Goal: Information Seeking & Learning: Learn about a topic

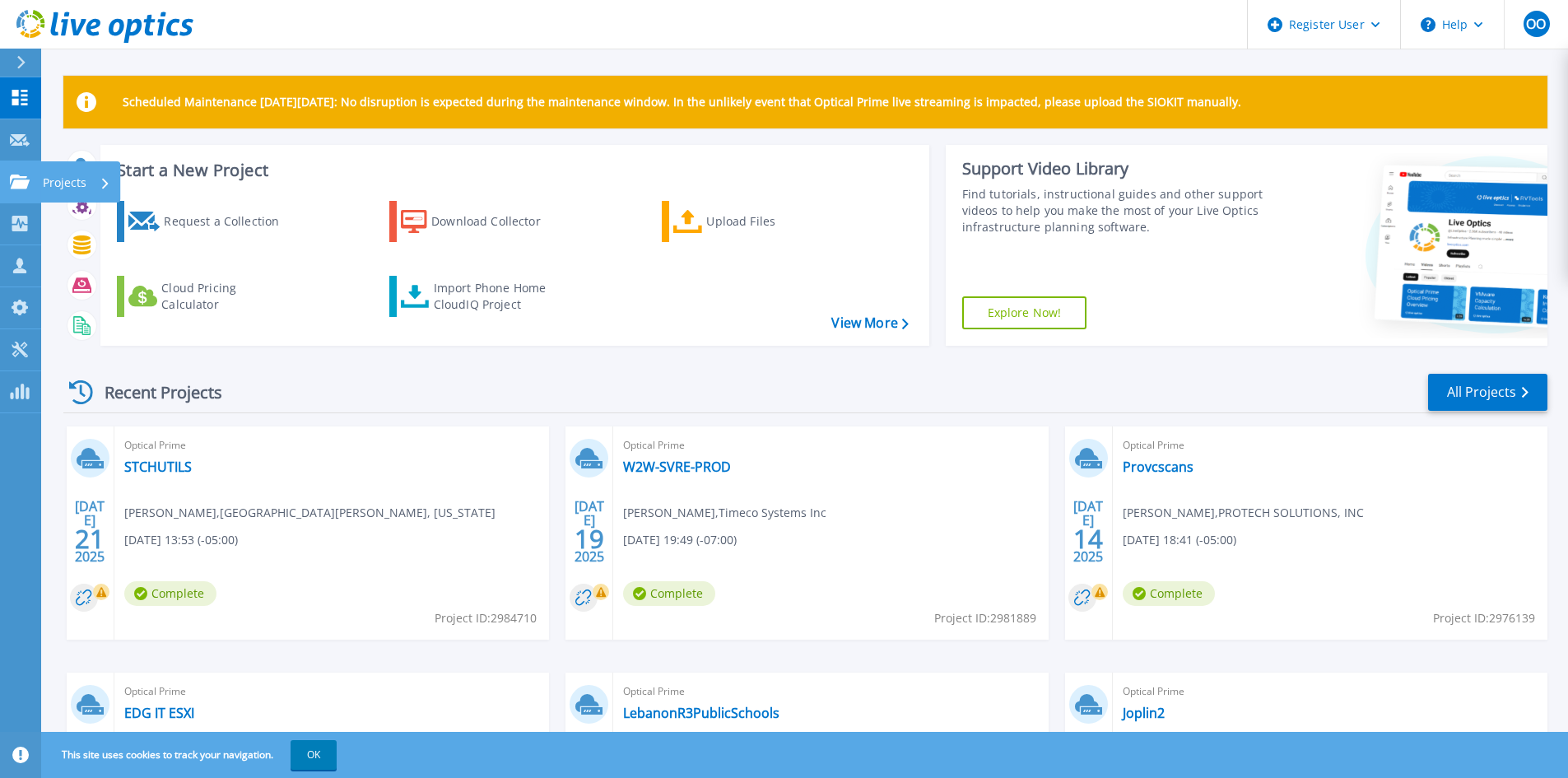
click at [22, 186] on icon at bounding box center [19, 181] width 20 height 14
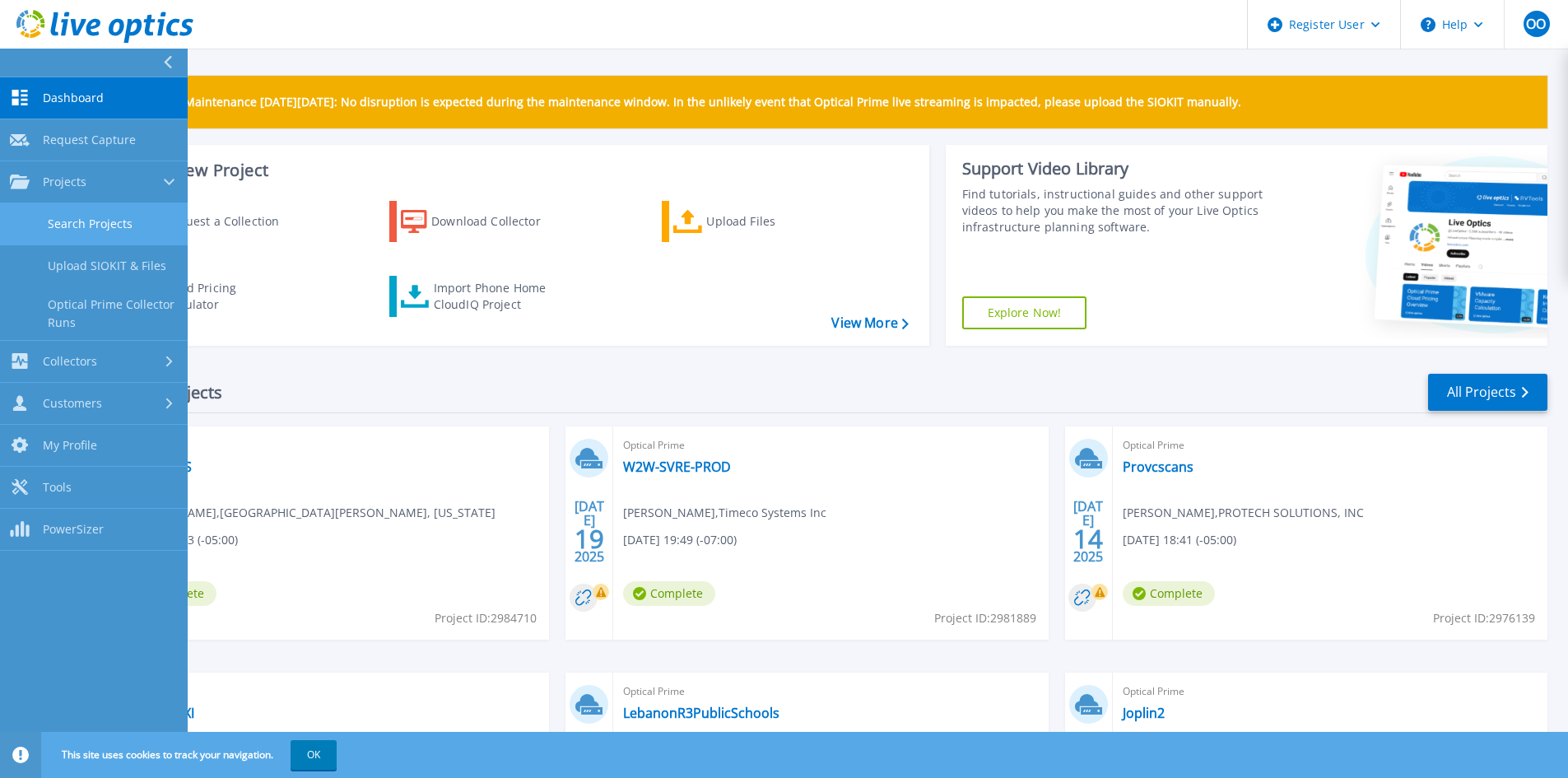
click at [35, 228] on link "Search Projects" at bounding box center [94, 224] width 187 height 42
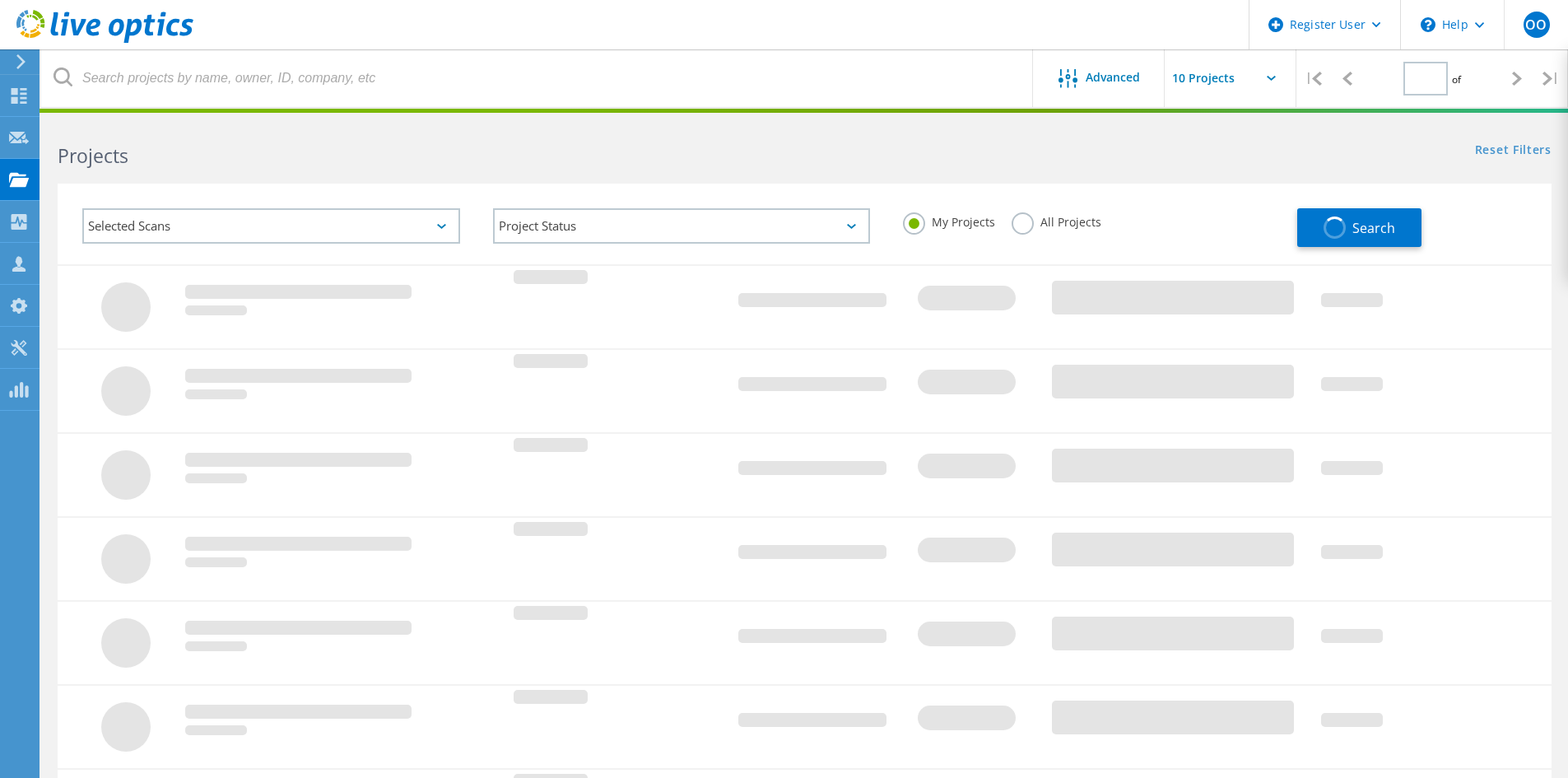
type input "1"
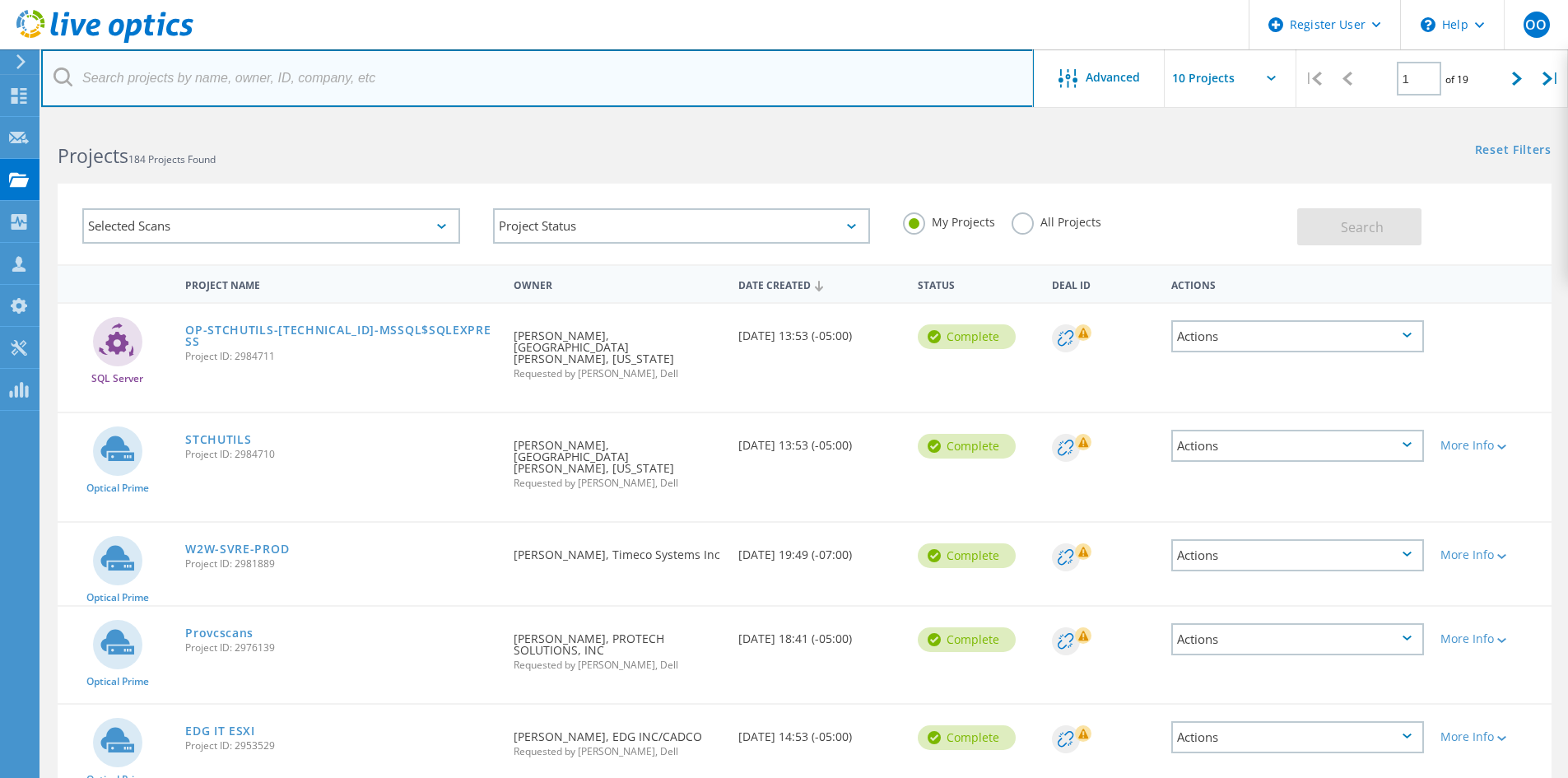
click at [197, 72] on input "text" at bounding box center [538, 77] width 993 height 58
paste input "American Styrenic"
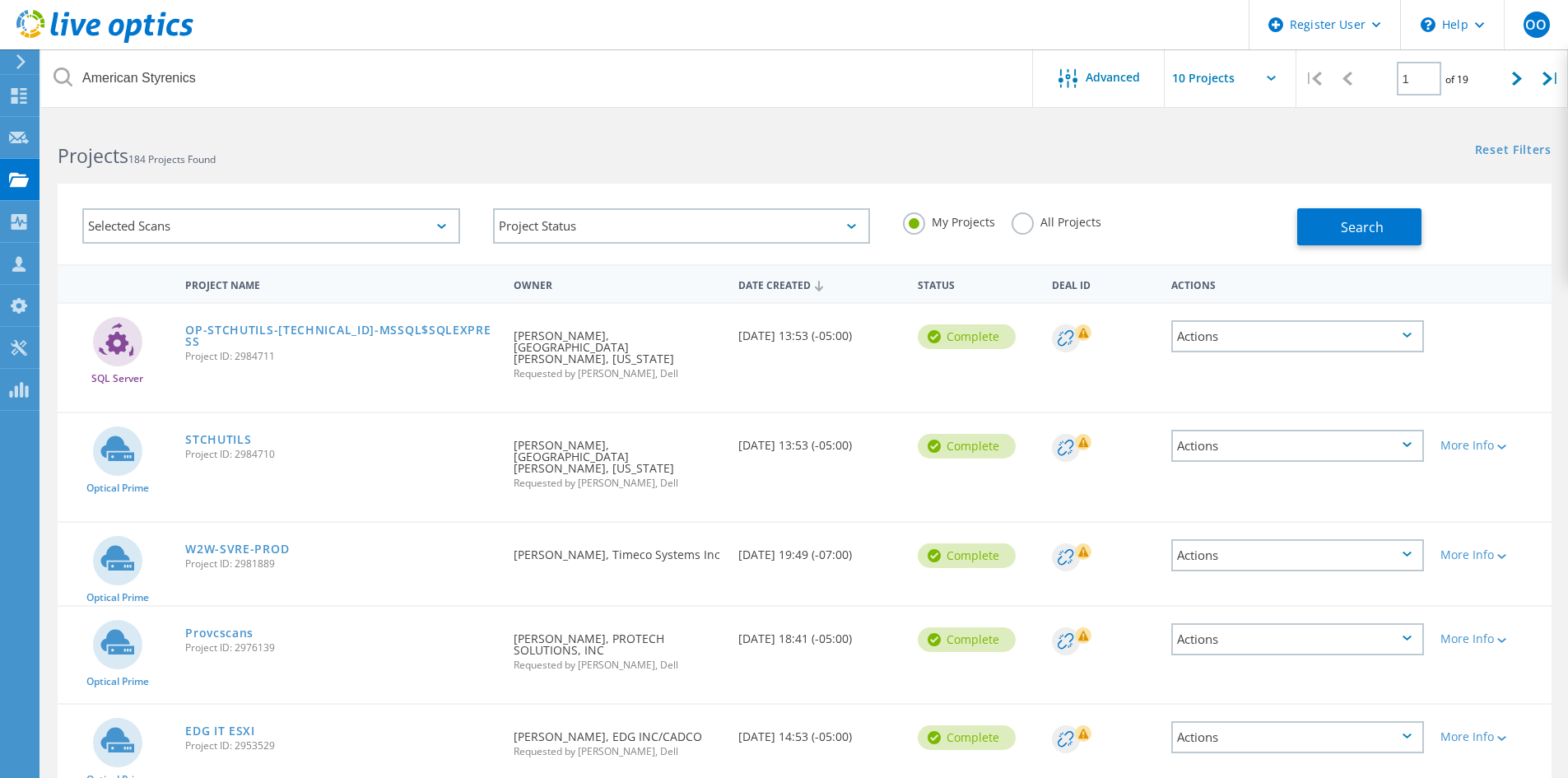
click at [1012, 223] on label "All Projects" at bounding box center [1056, 220] width 89 height 15
click at [0, 0] on input "All Projects" at bounding box center [0, 0] width 0 height 0
click at [1325, 230] on button "Search" at bounding box center [1358, 226] width 125 height 37
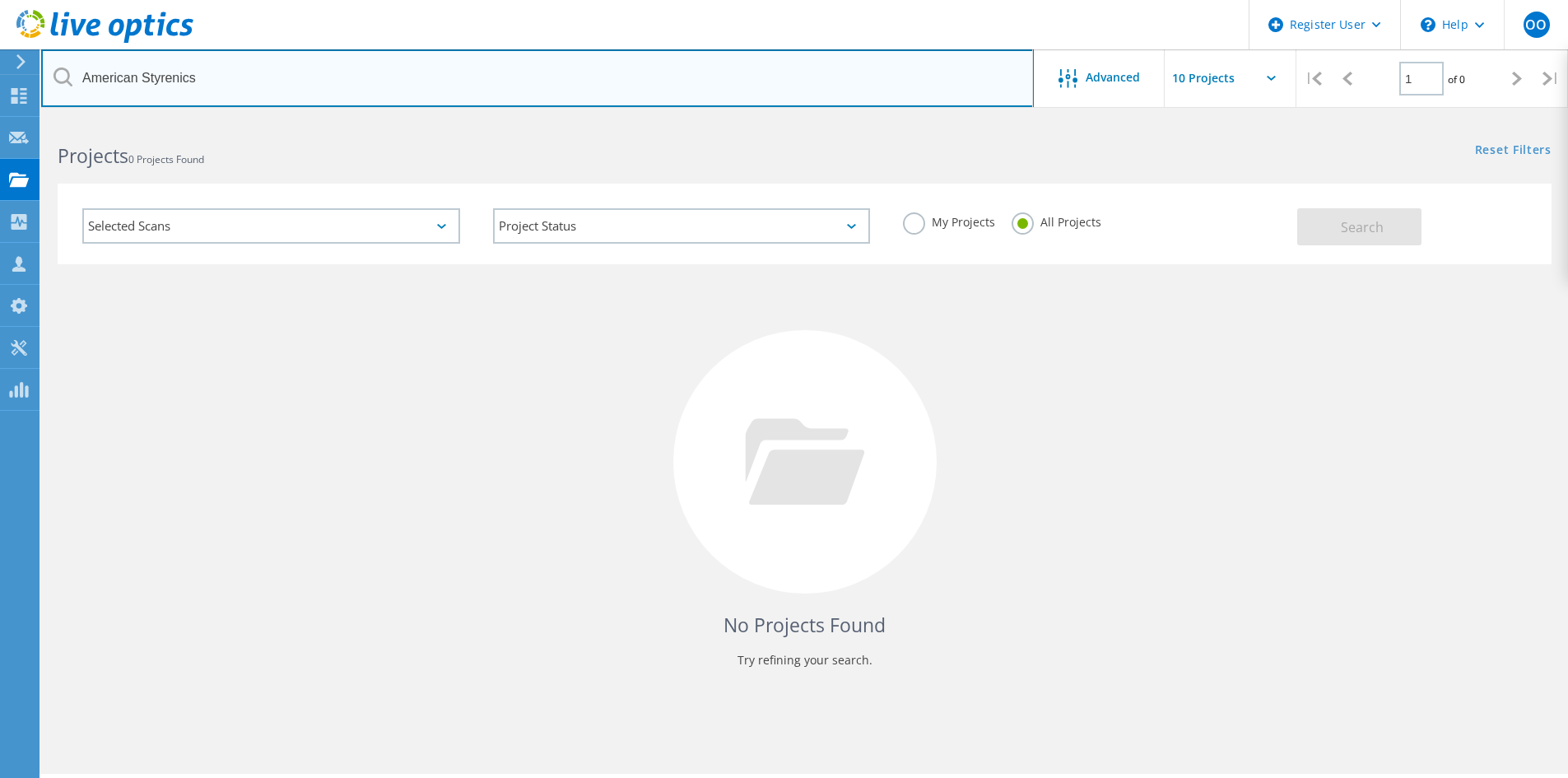
click at [127, 79] on input "American Styrenics" at bounding box center [538, 77] width 993 height 58
type input "Styrenics"
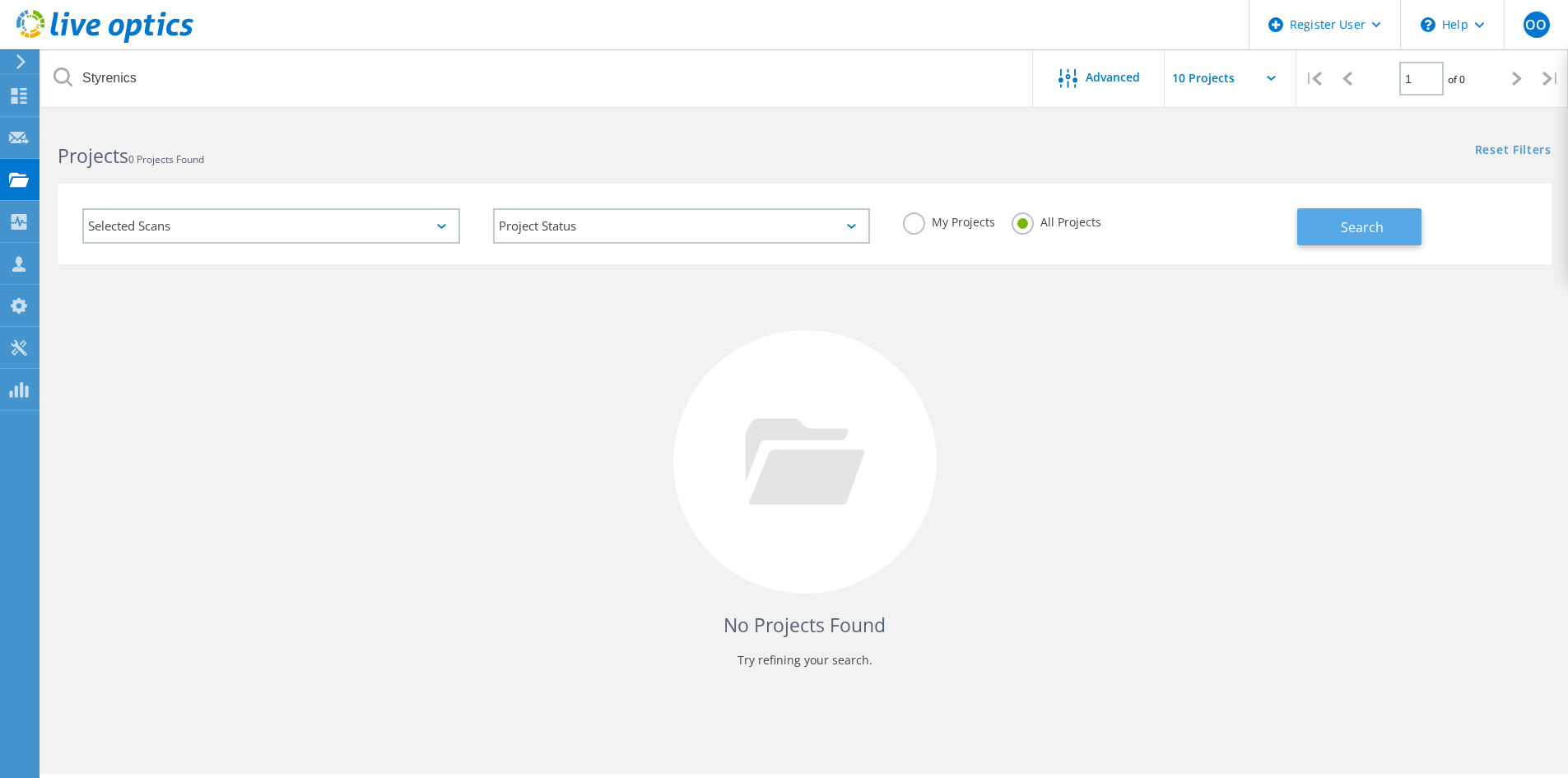
click at [1352, 224] on span "Search" at bounding box center [1362, 227] width 43 height 18
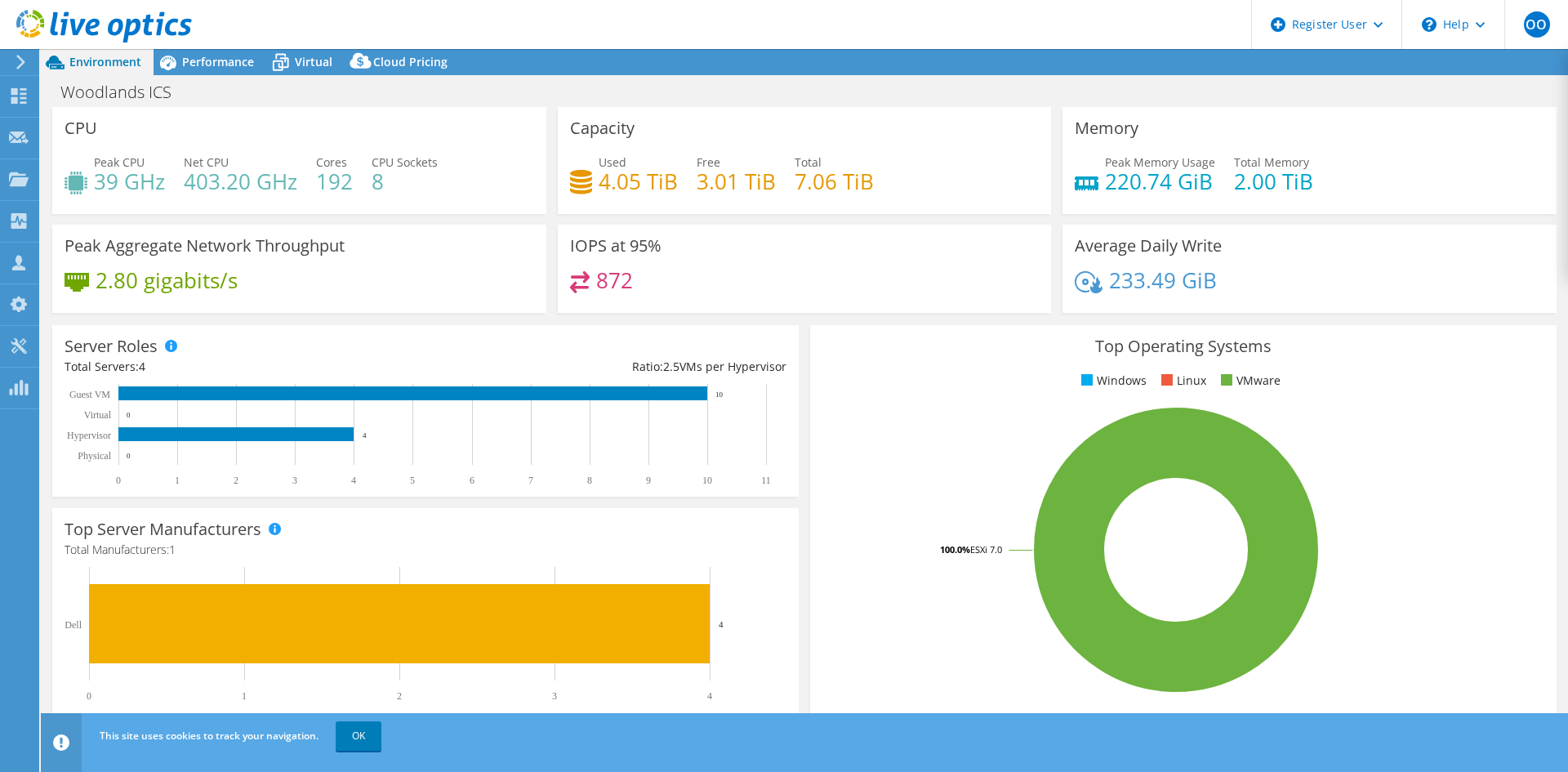
select select "USD"
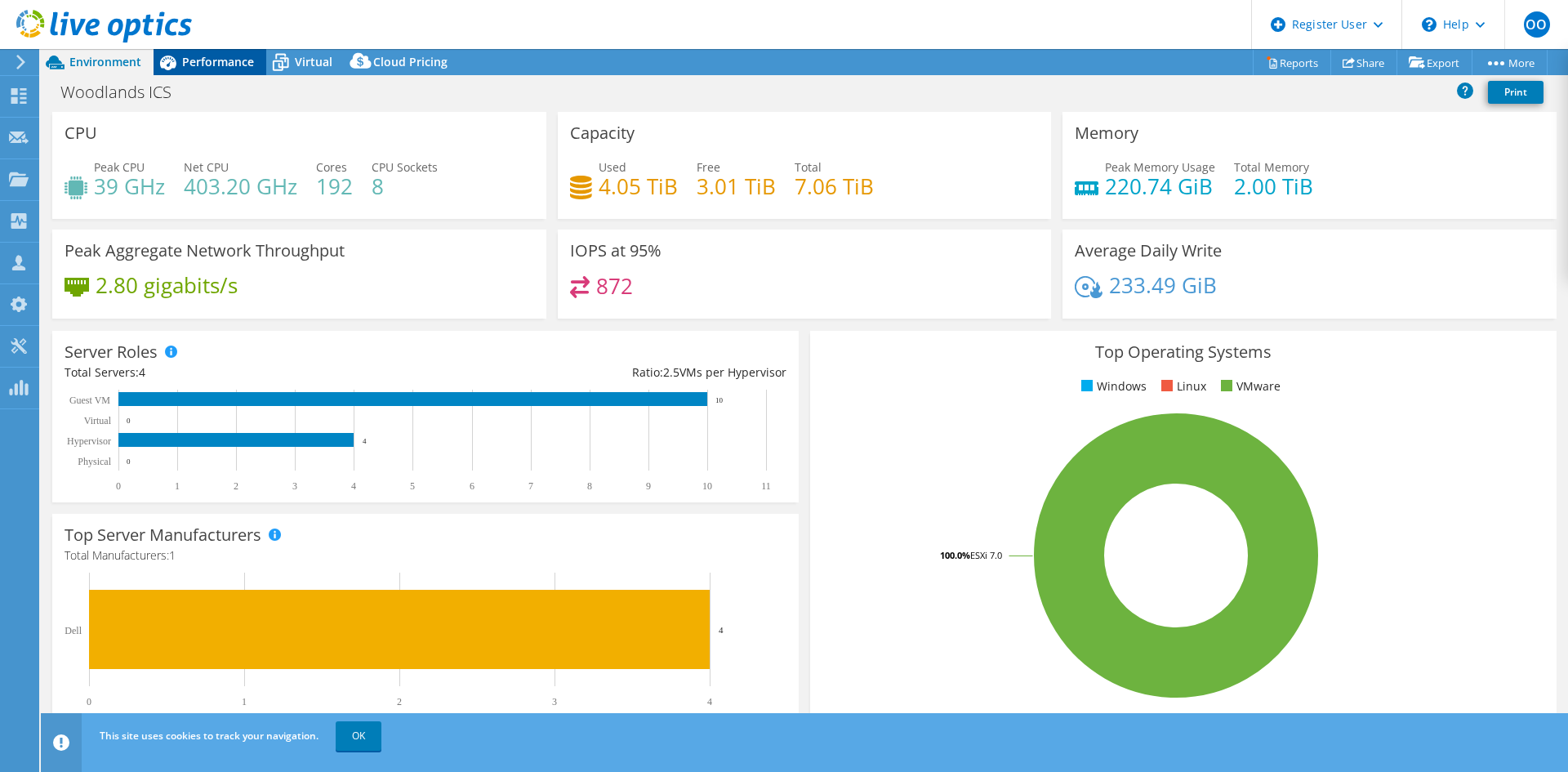
click at [233, 59] on span "Performance" at bounding box center [218, 61] width 72 height 15
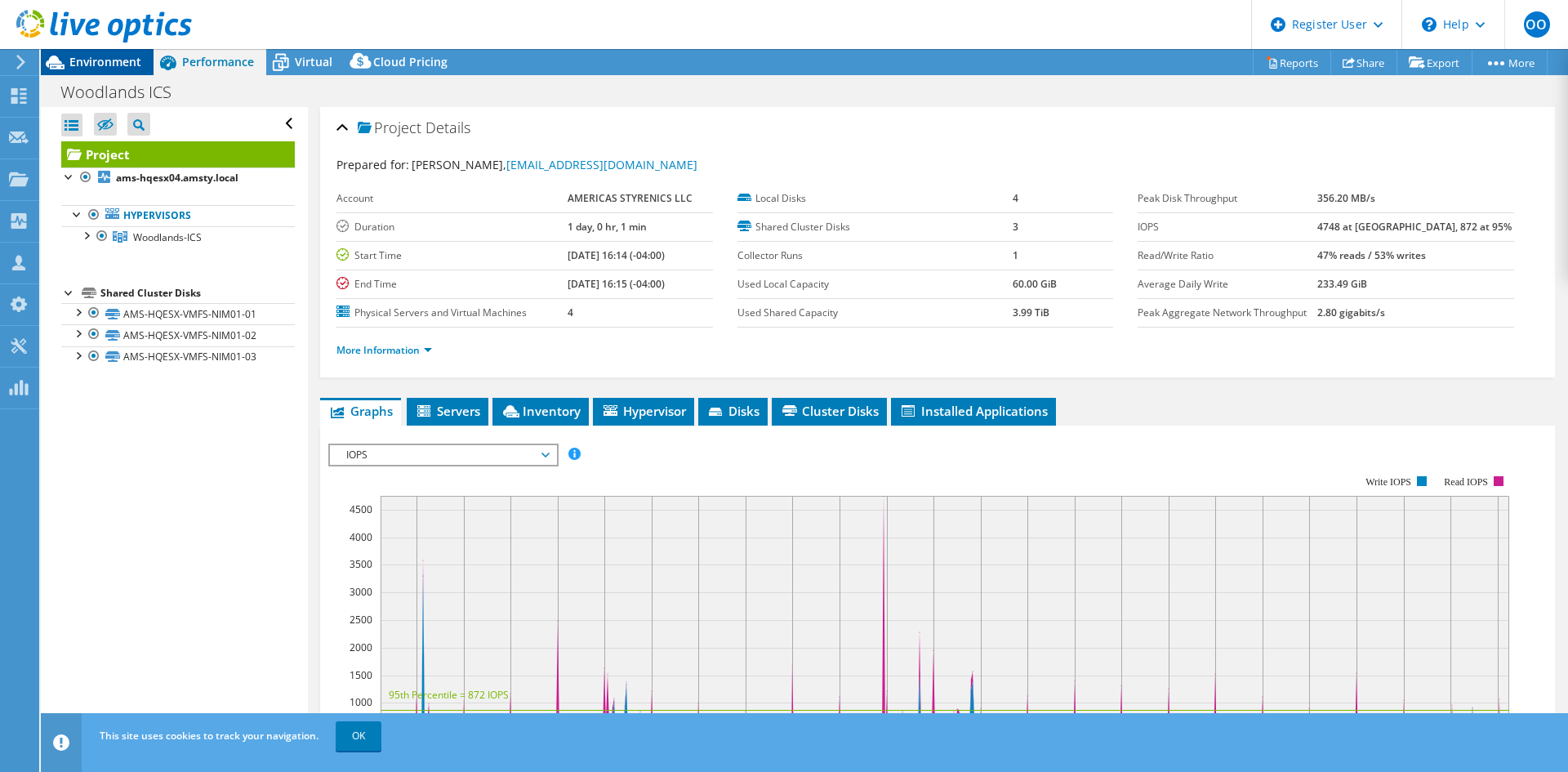
click at [121, 65] on span "Environment" at bounding box center [105, 61] width 72 height 15
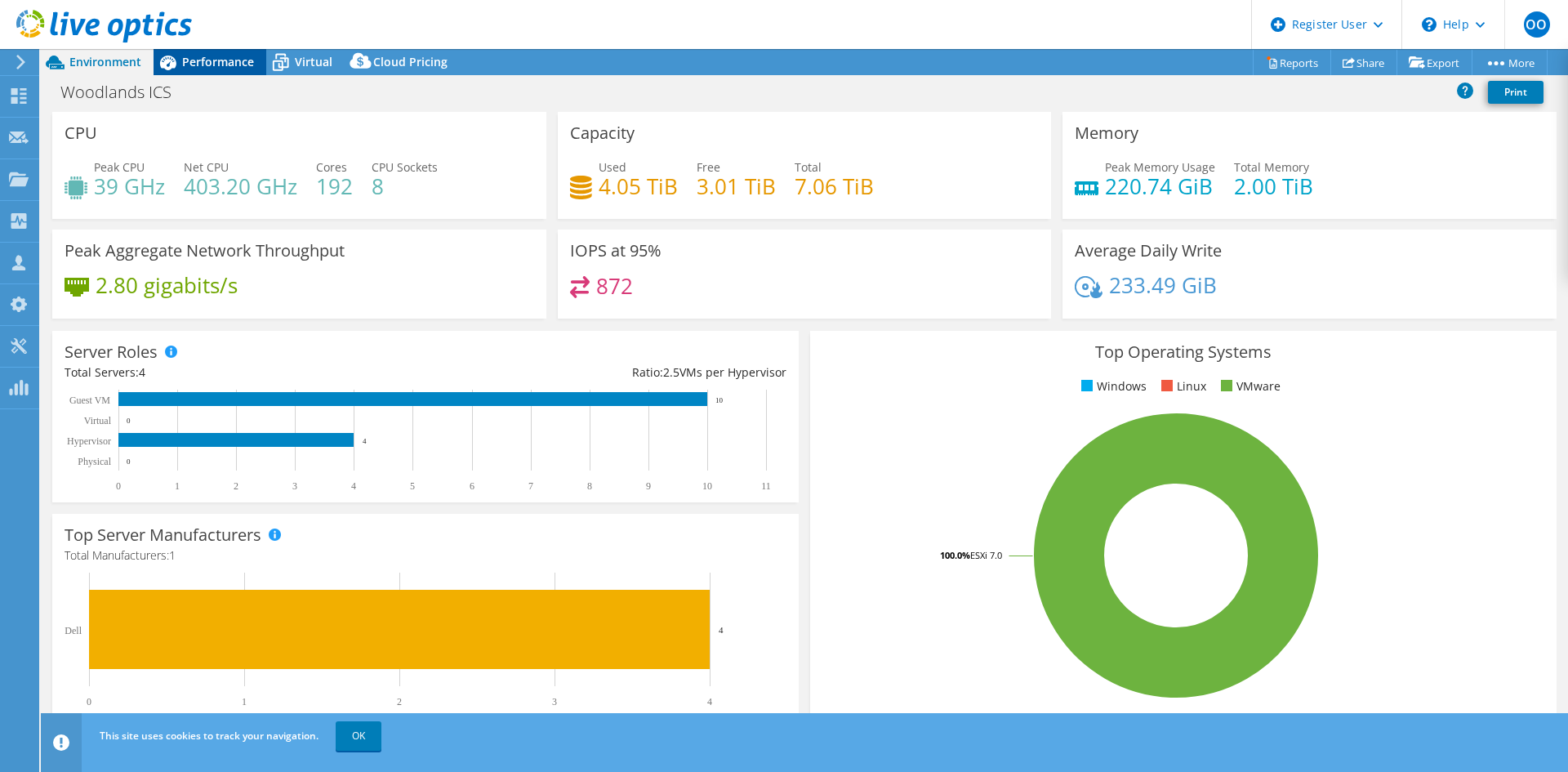
click at [219, 55] on span "Performance" at bounding box center [218, 61] width 72 height 15
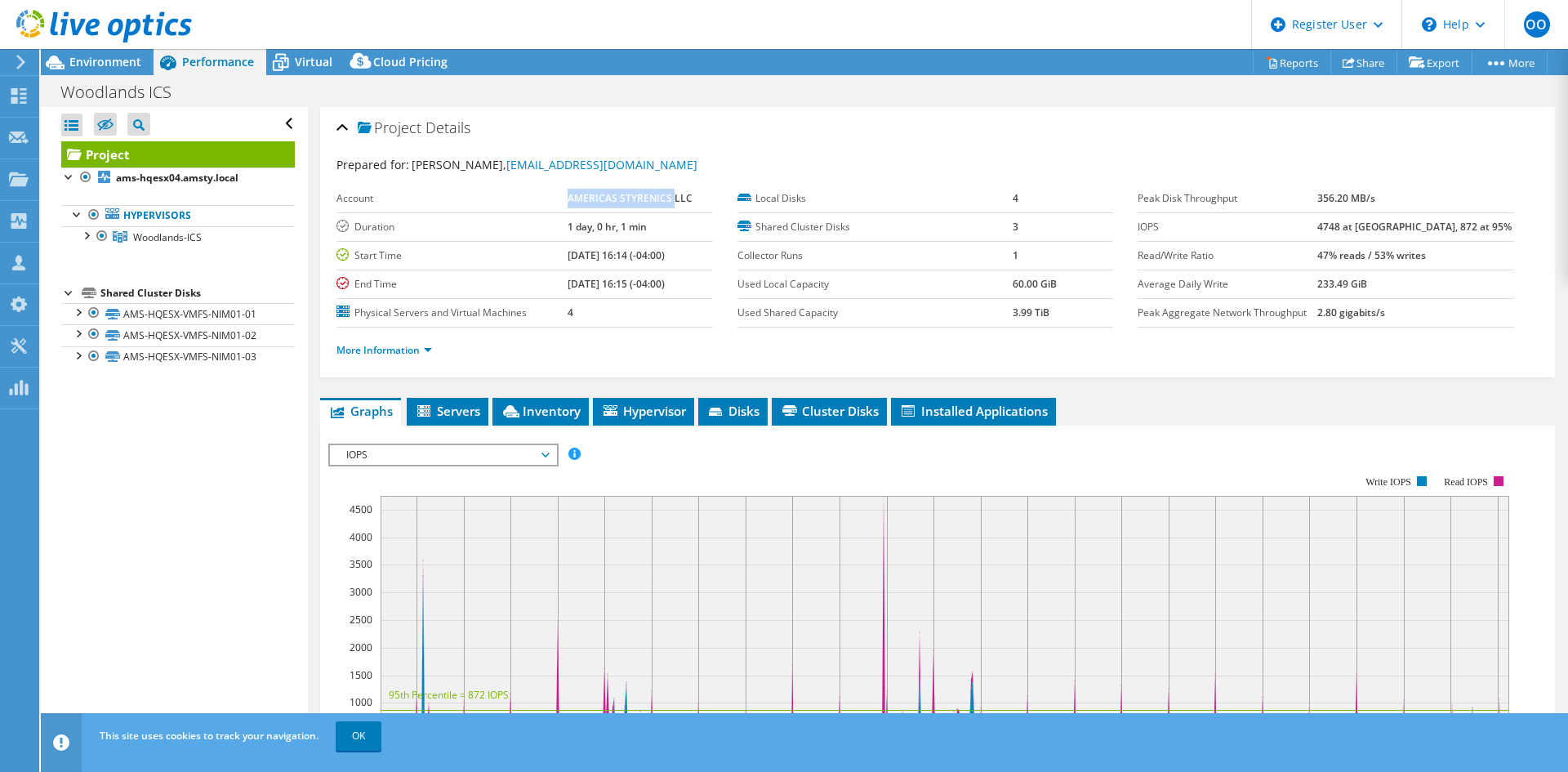
drag, startPoint x: 671, startPoint y: 198, endPoint x: 553, endPoint y: 198, distance: 118.0
click at [553, 198] on tr "Account AMERICAS STYRENICS LLC" at bounding box center [525, 199] width 377 height 29
copy tr "AMERICAS STYRENICS"
click at [435, 454] on span "IOPS" at bounding box center [443, 454] width 210 height 20
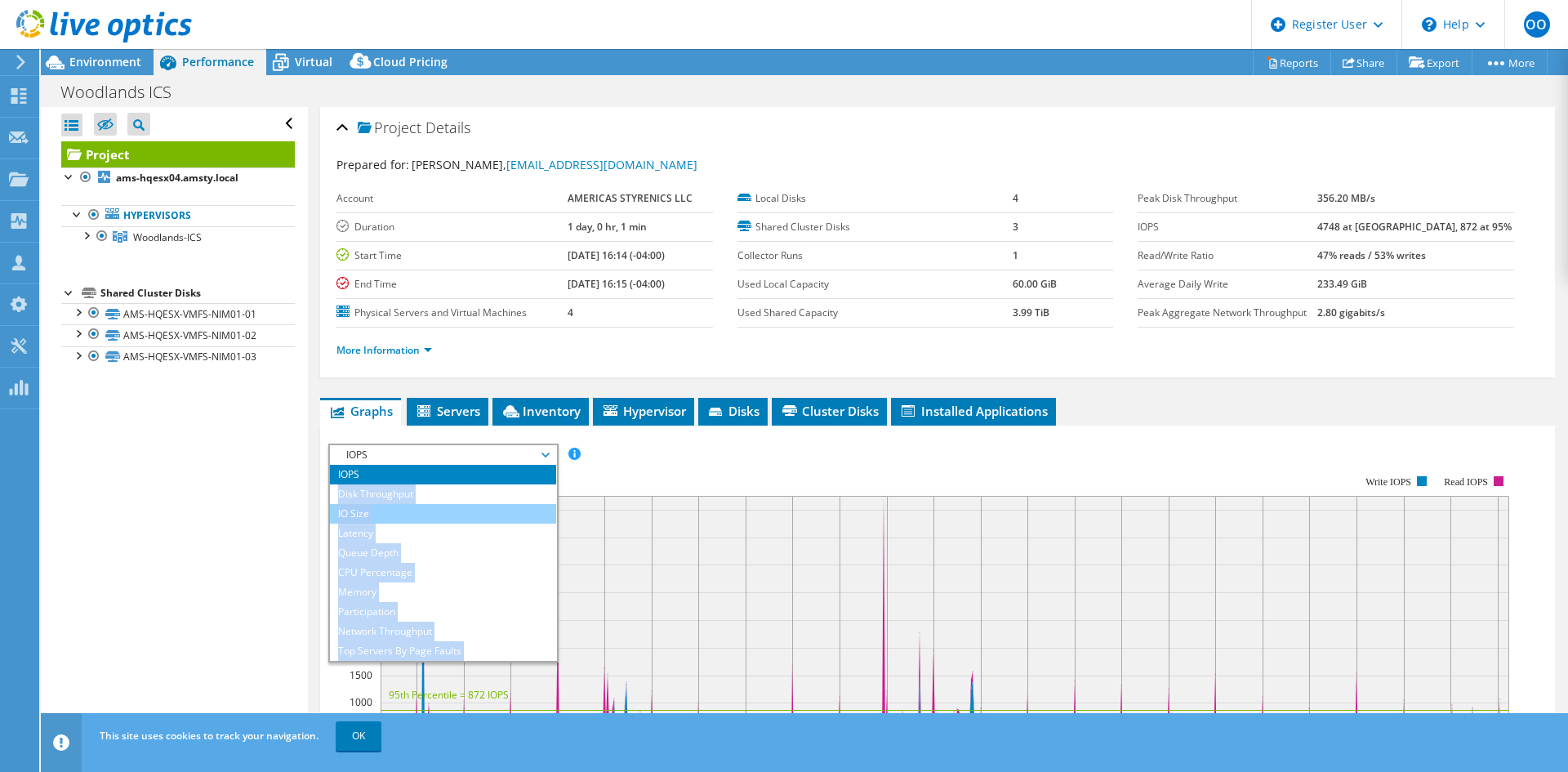
drag, startPoint x: 390, startPoint y: 650, endPoint x: 404, endPoint y: 474, distance: 176.6
click at [404, 474] on ul "IOPS Disk Throughput IO Size Latency Queue Depth CPU Percentage Memory Page Fau…" at bounding box center [442, 562] width 226 height 196
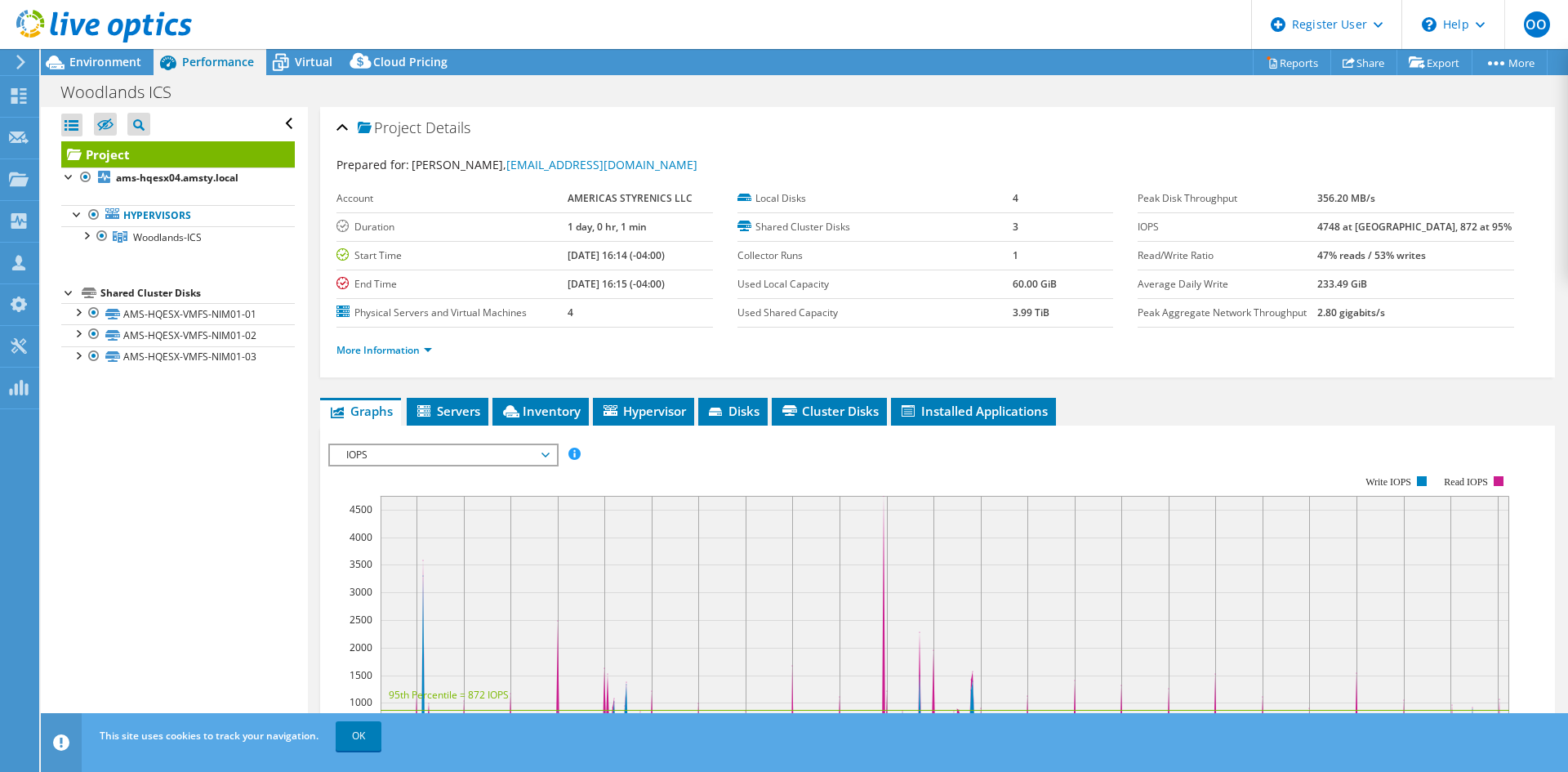
click at [419, 457] on span "IOPS" at bounding box center [443, 454] width 210 height 20
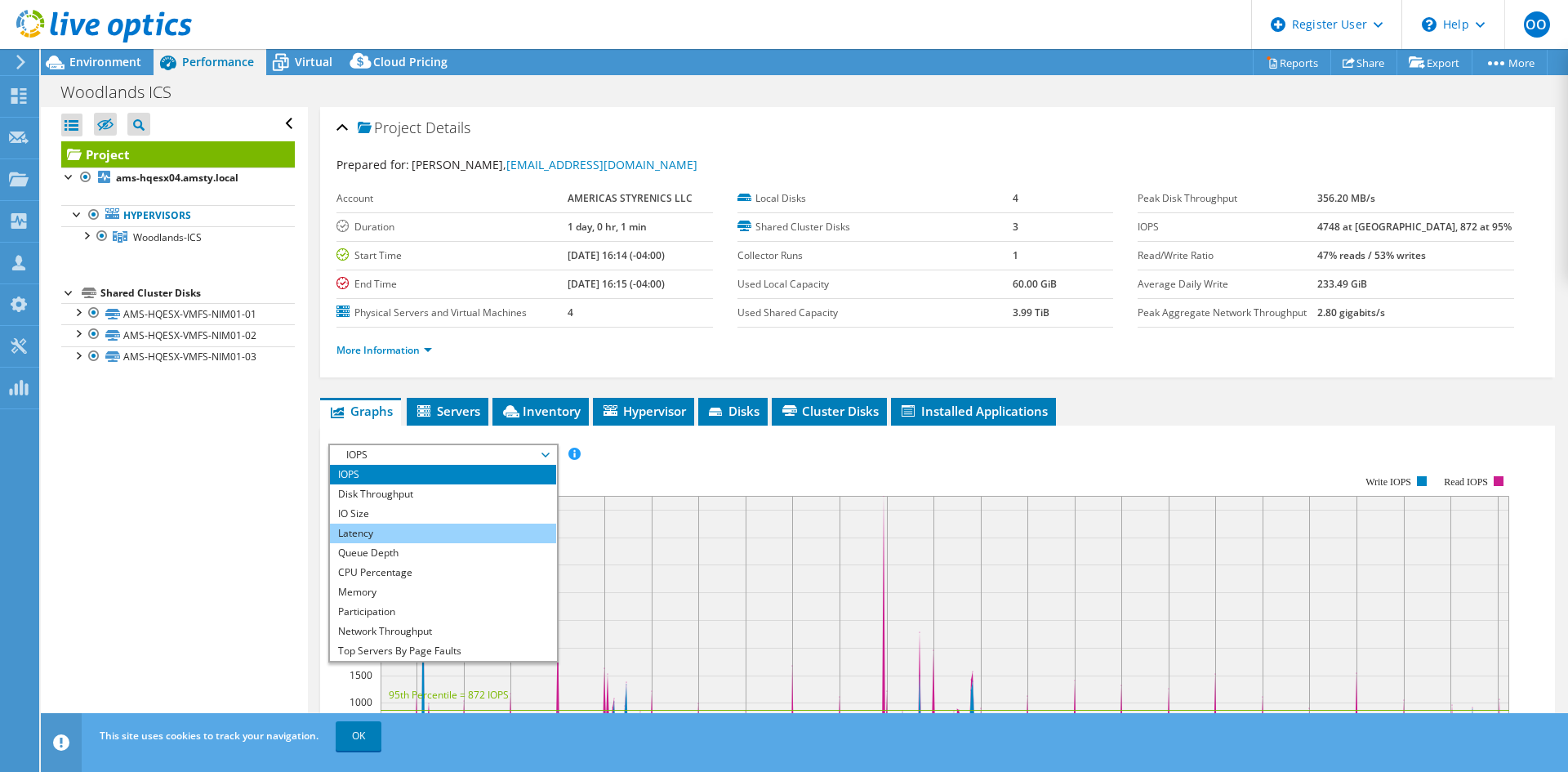
click at [384, 531] on li "Latency" at bounding box center [442, 533] width 226 height 20
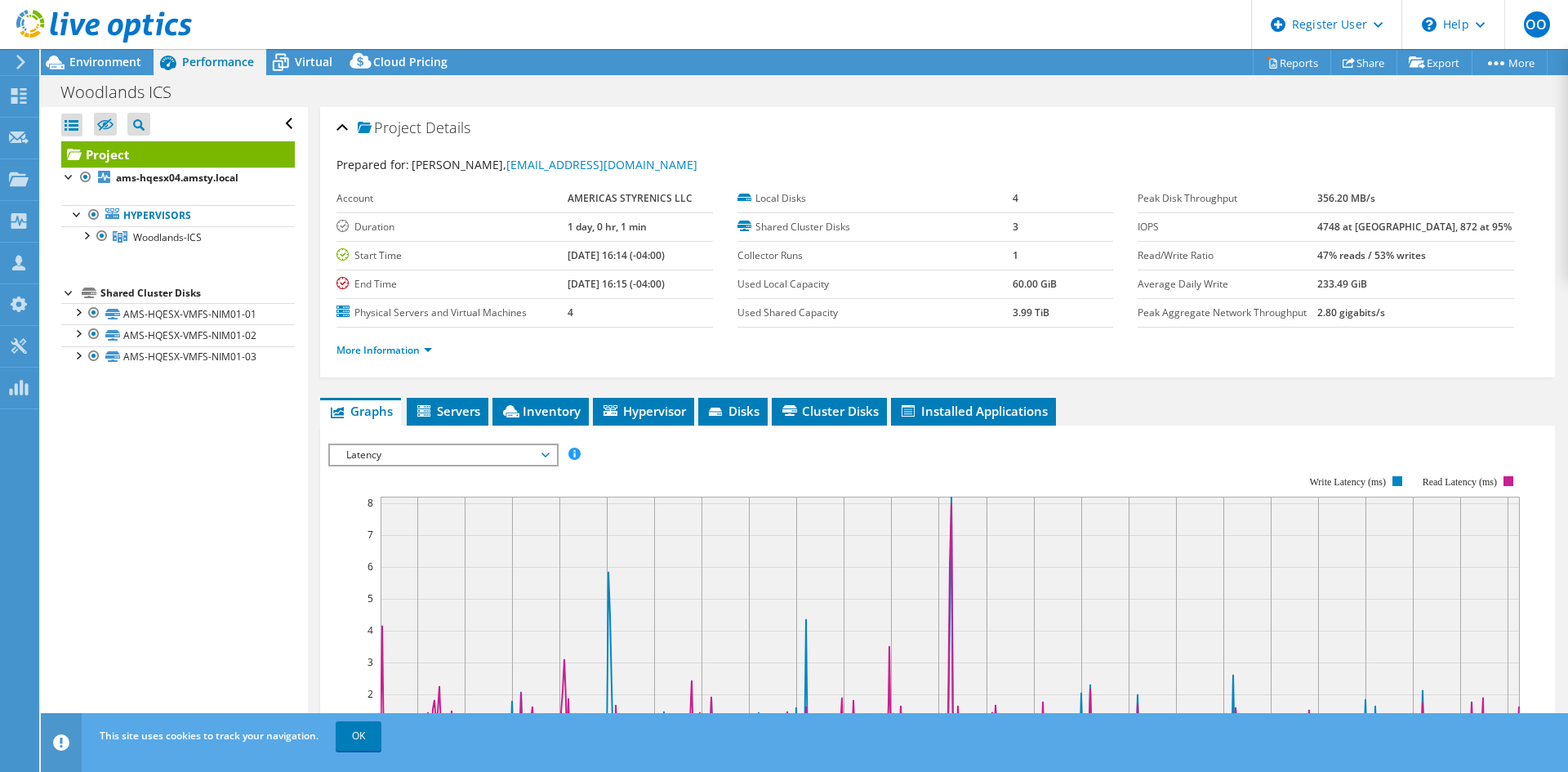
click at [464, 453] on span "Latency" at bounding box center [443, 454] width 210 height 20
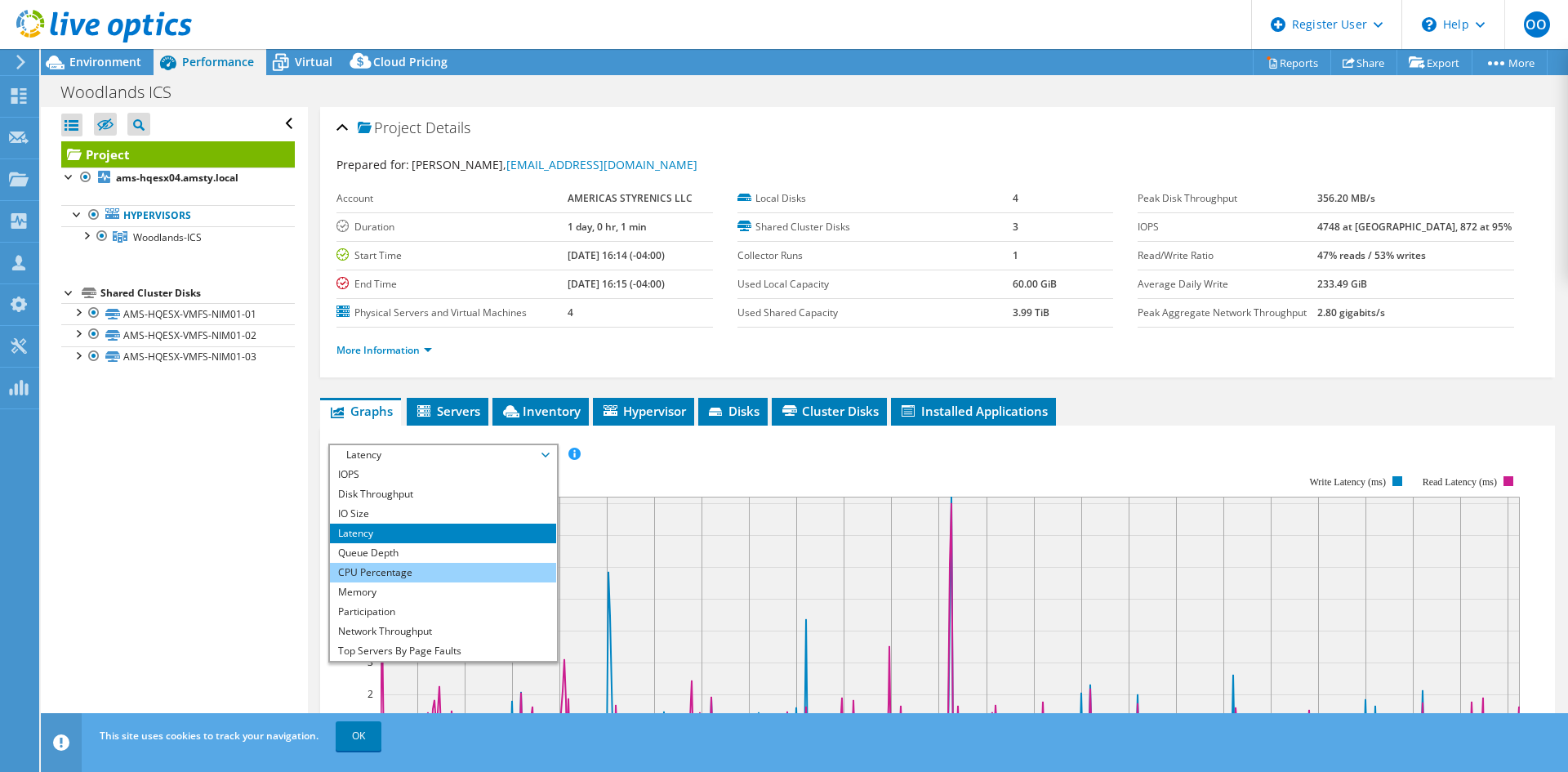
click at [412, 572] on li "CPU Percentage" at bounding box center [442, 572] width 226 height 20
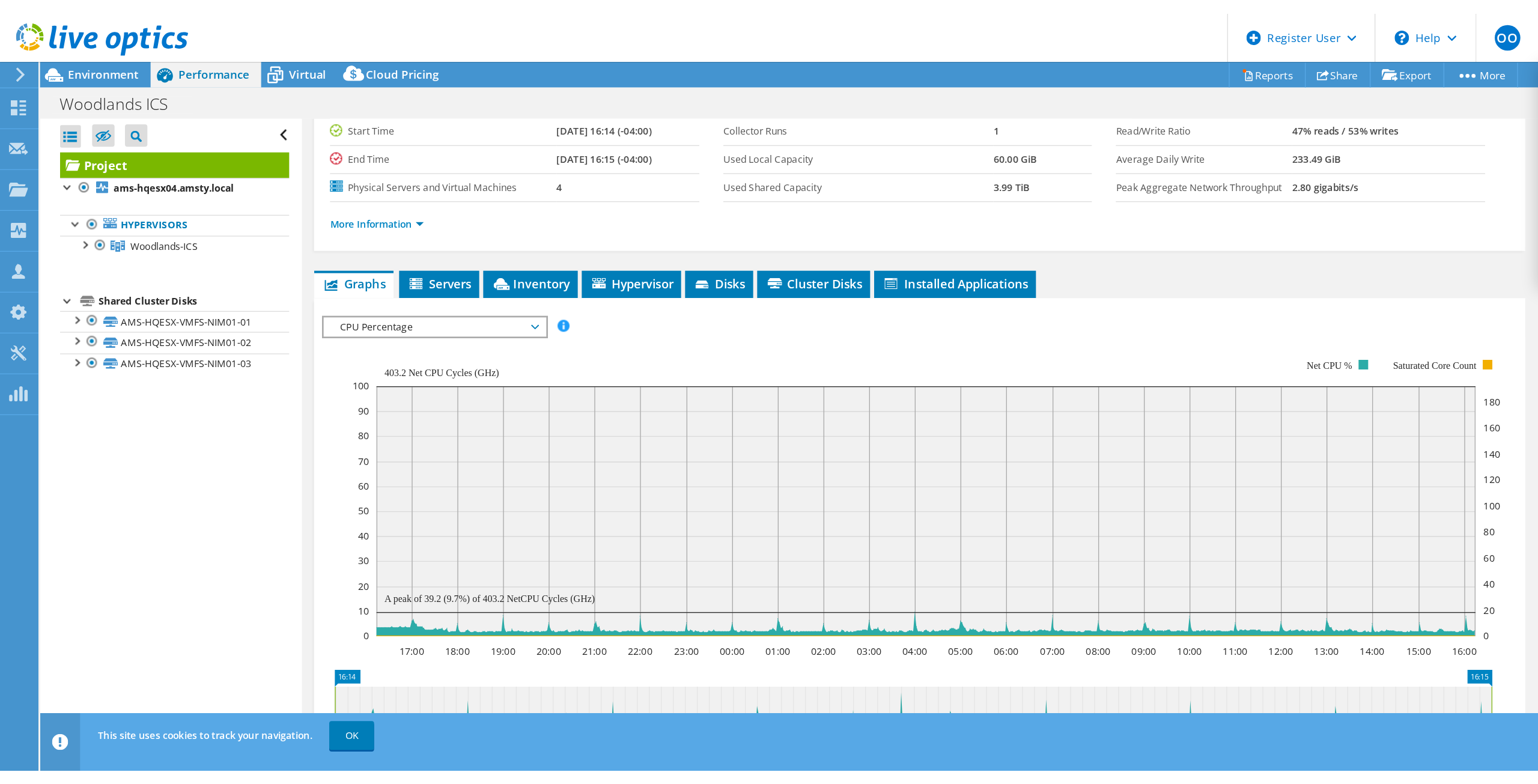
scroll to position [60, 0]
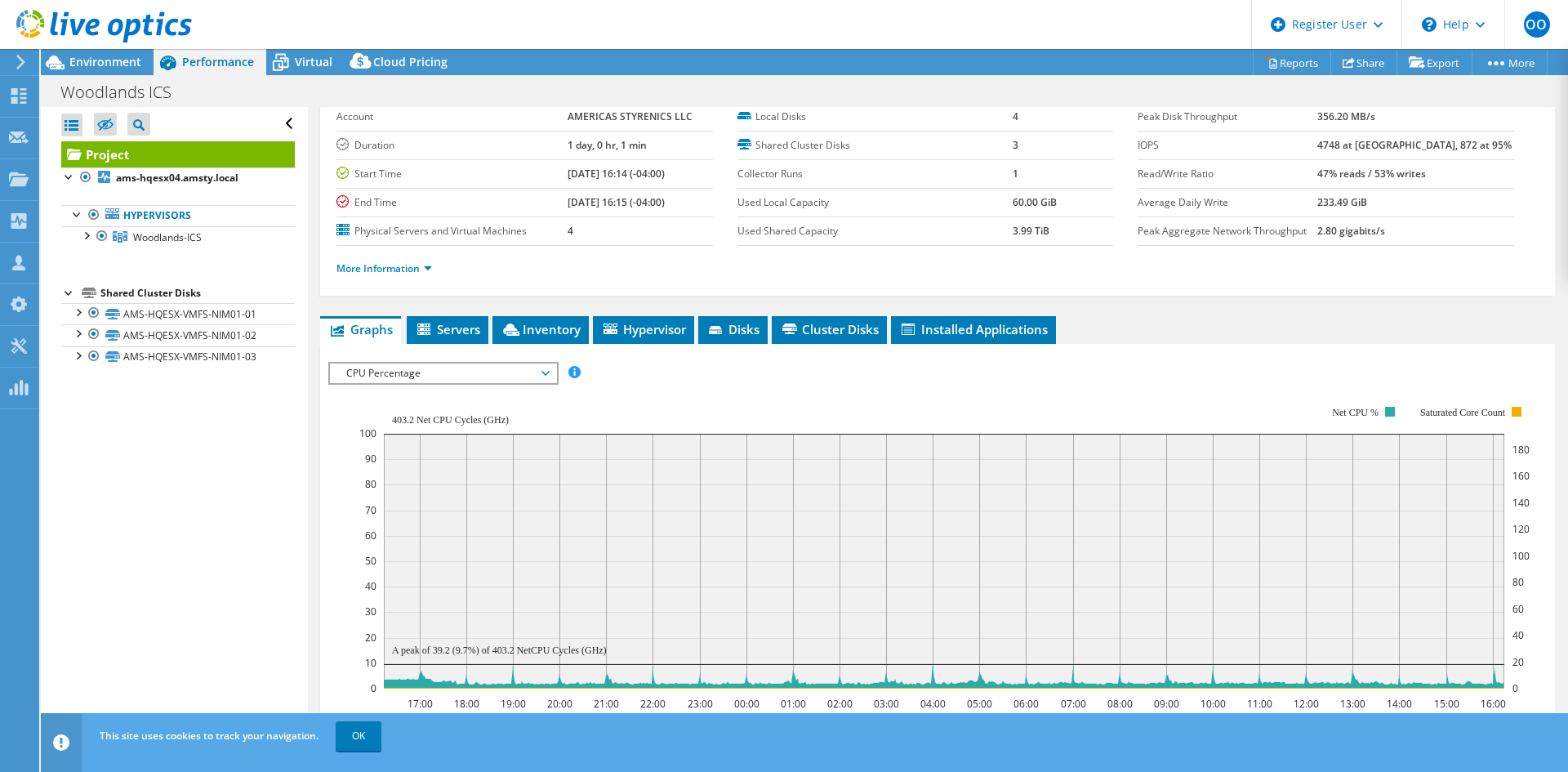
click at [512, 374] on span "CPU Percentage" at bounding box center [443, 372] width 210 height 20
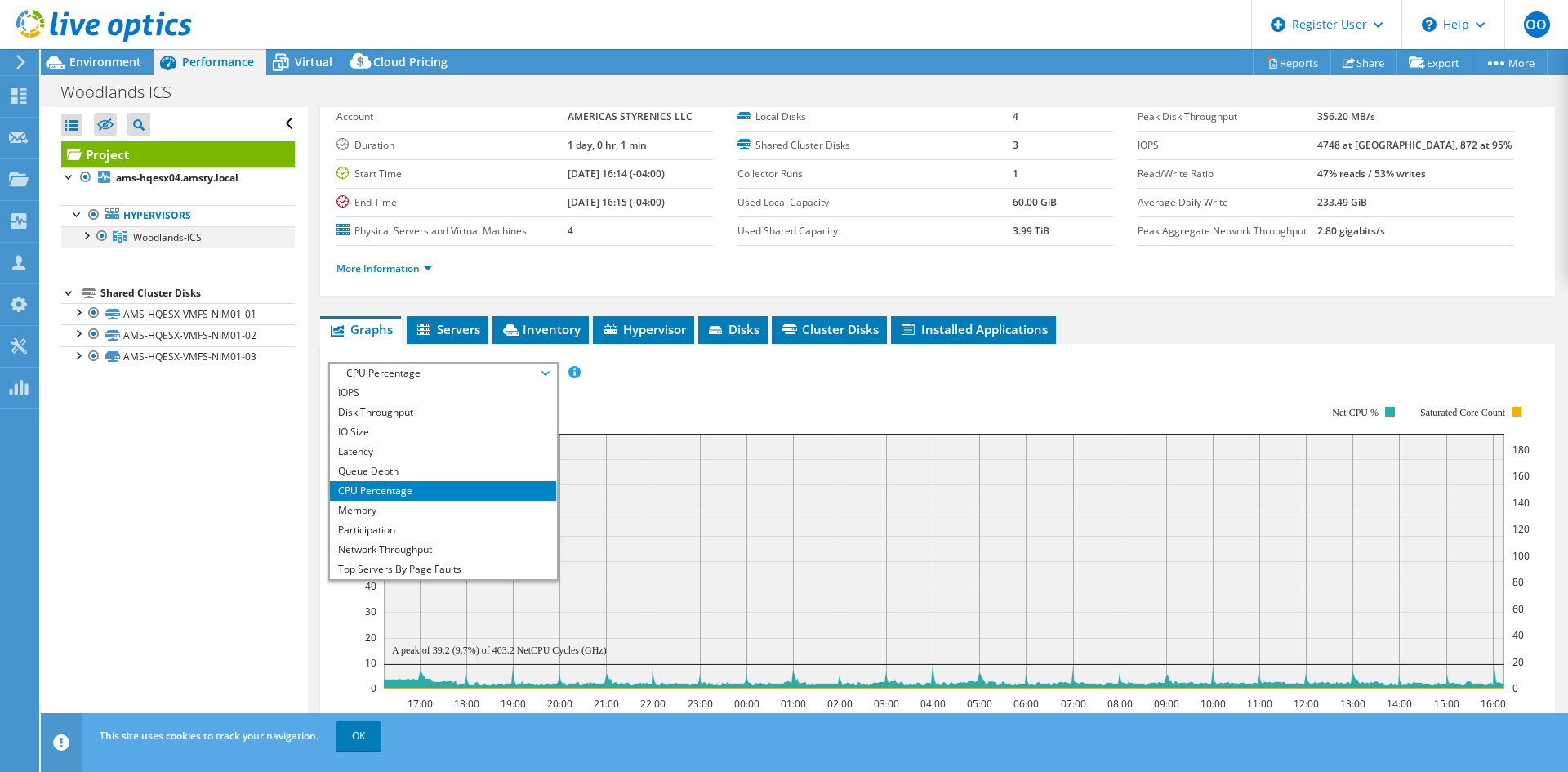
click at [92, 236] on div at bounding box center [85, 233] width 16 height 16
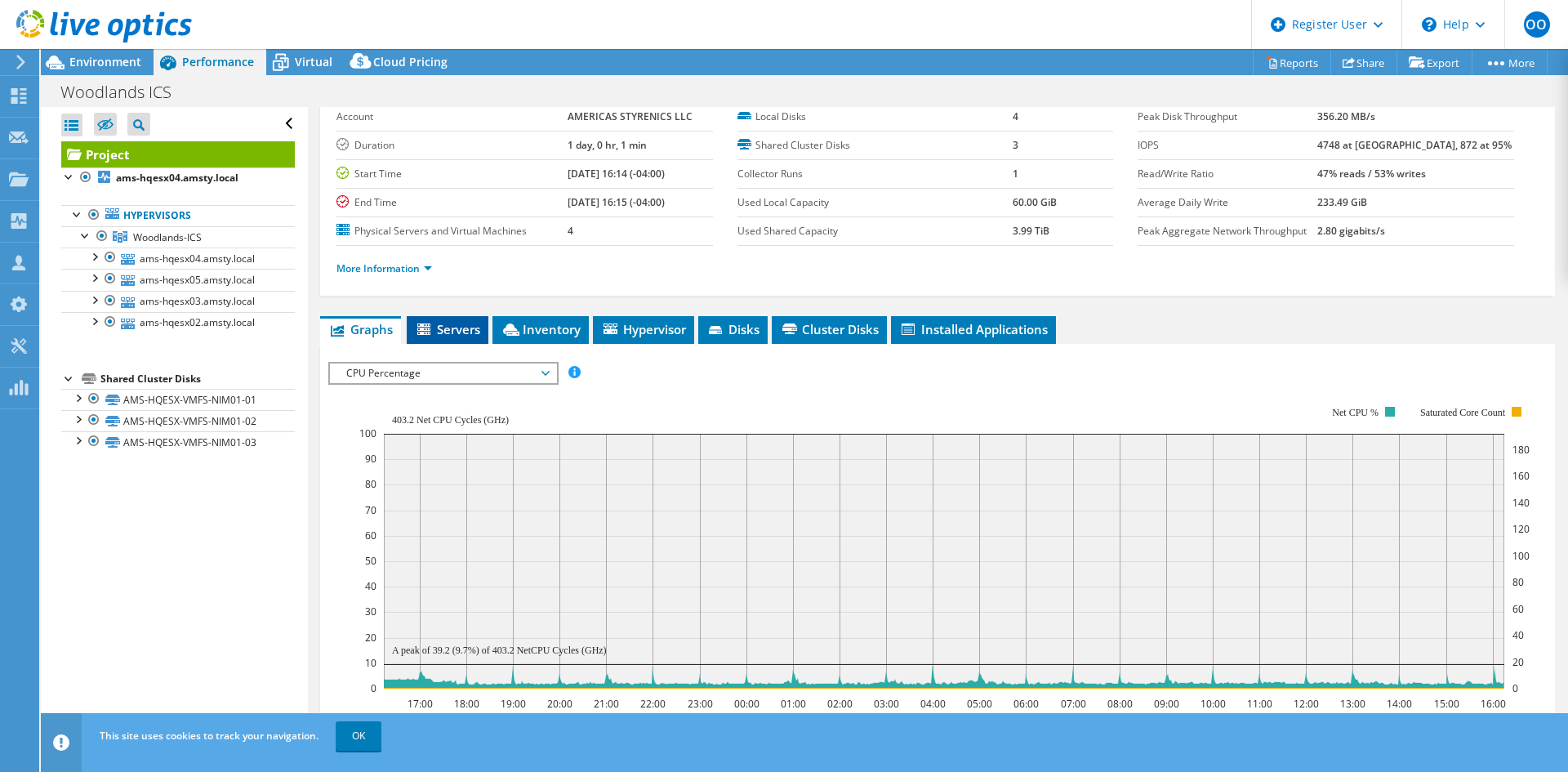
click at [444, 324] on span "Servers" at bounding box center [447, 329] width 66 height 16
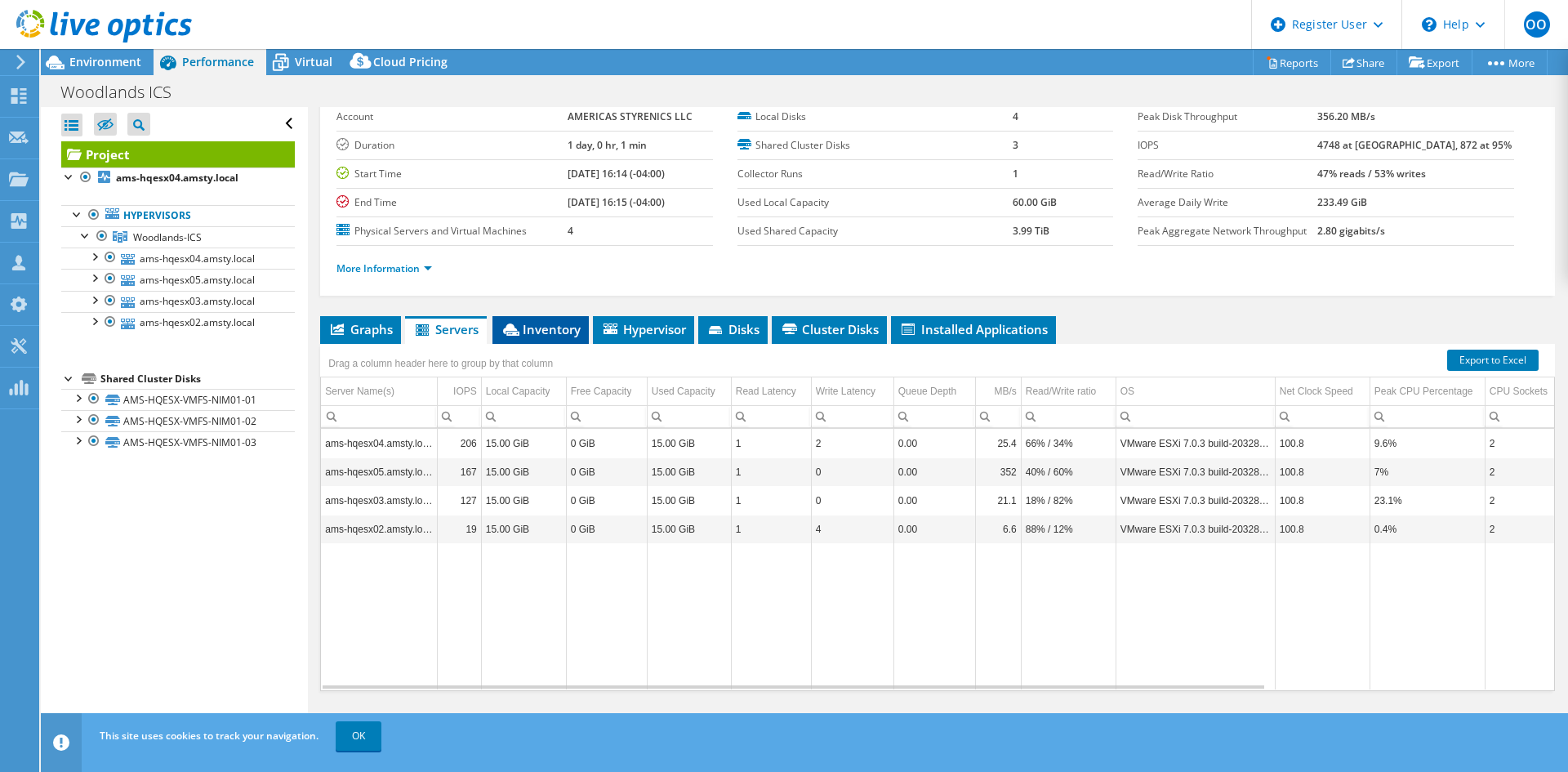
click at [516, 326] on icon at bounding box center [510, 329] width 16 height 12
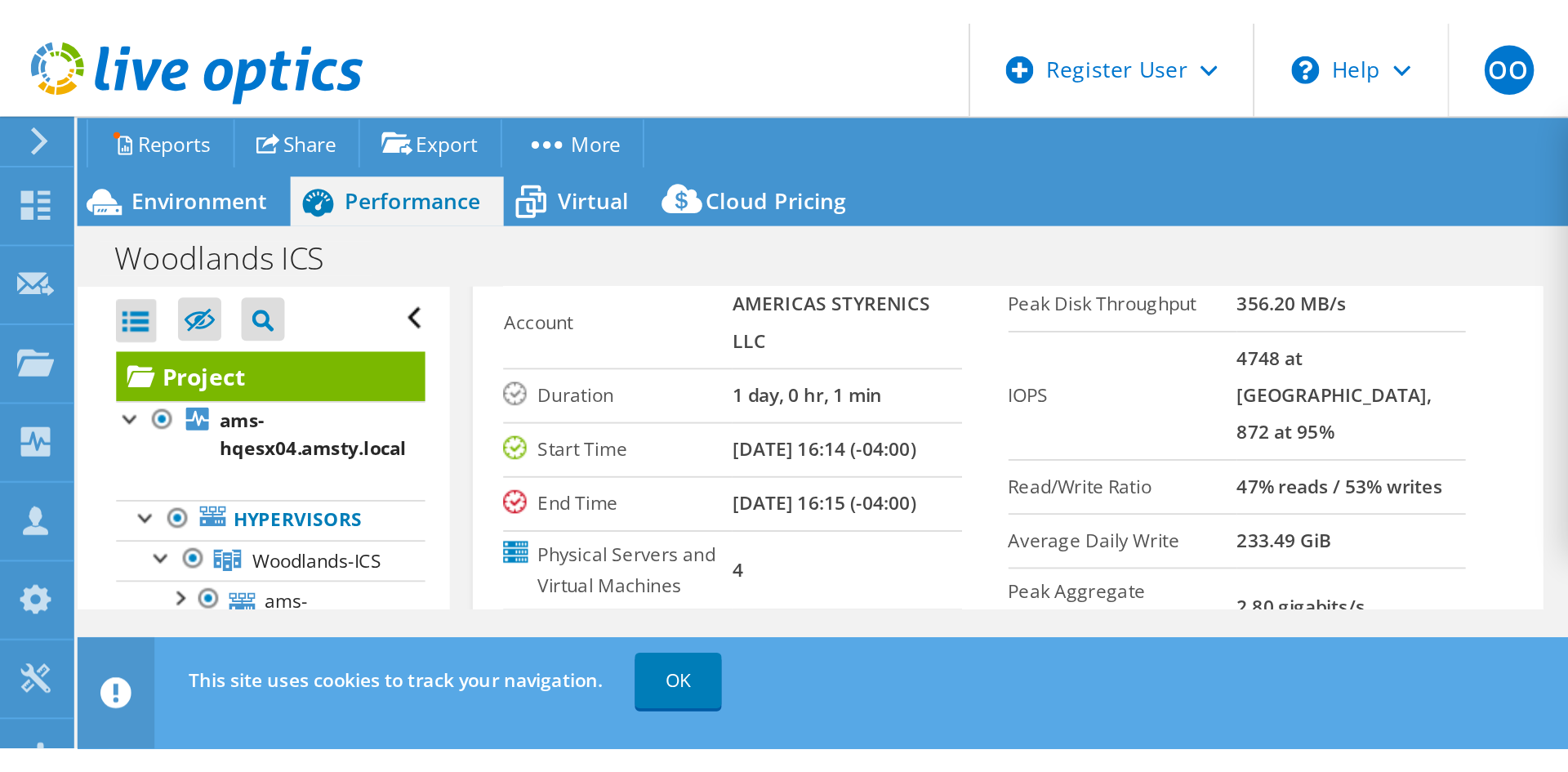
scroll to position [0, 0]
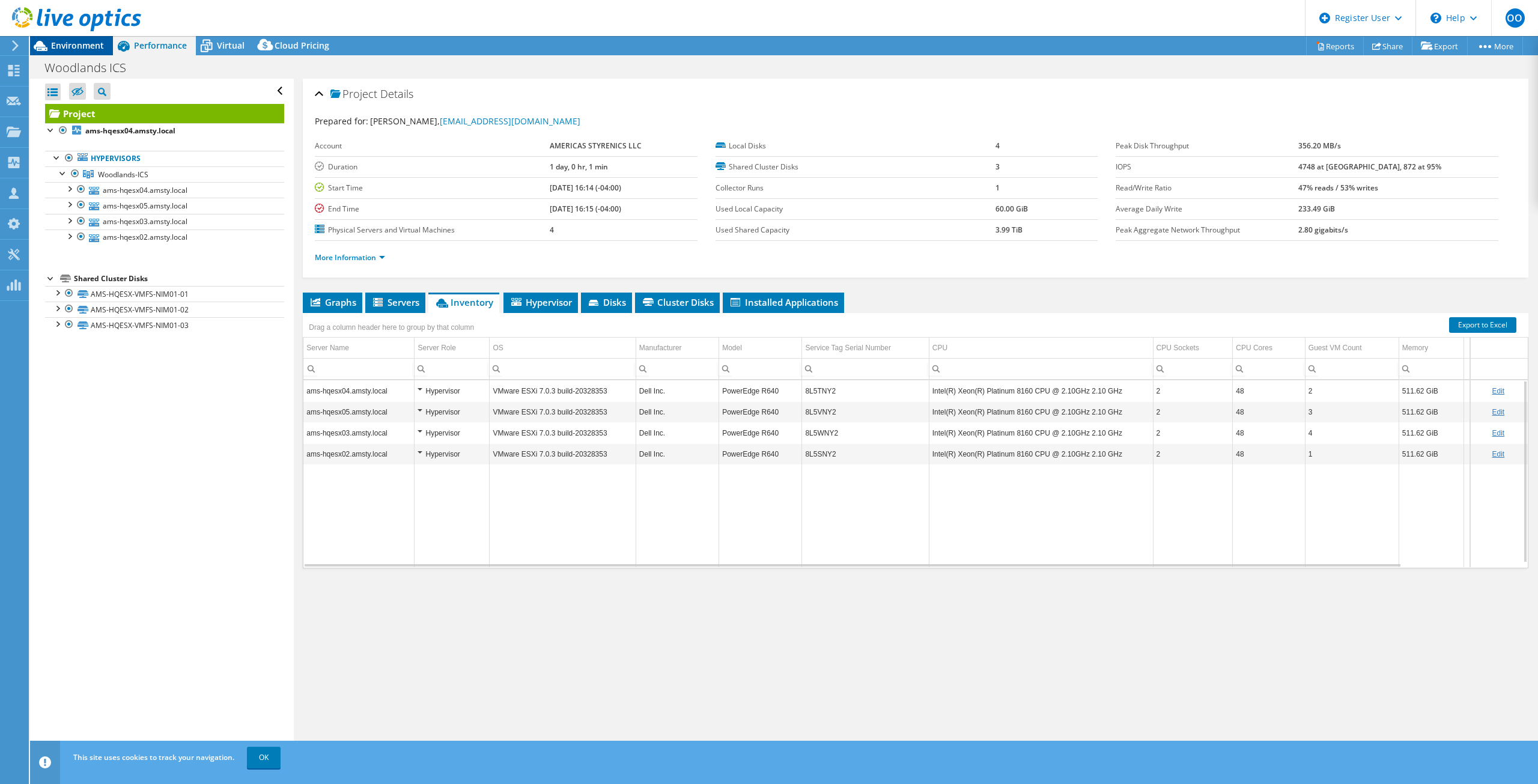
click at [82, 48] on span "Environment" at bounding box center [77, 45] width 53 height 11
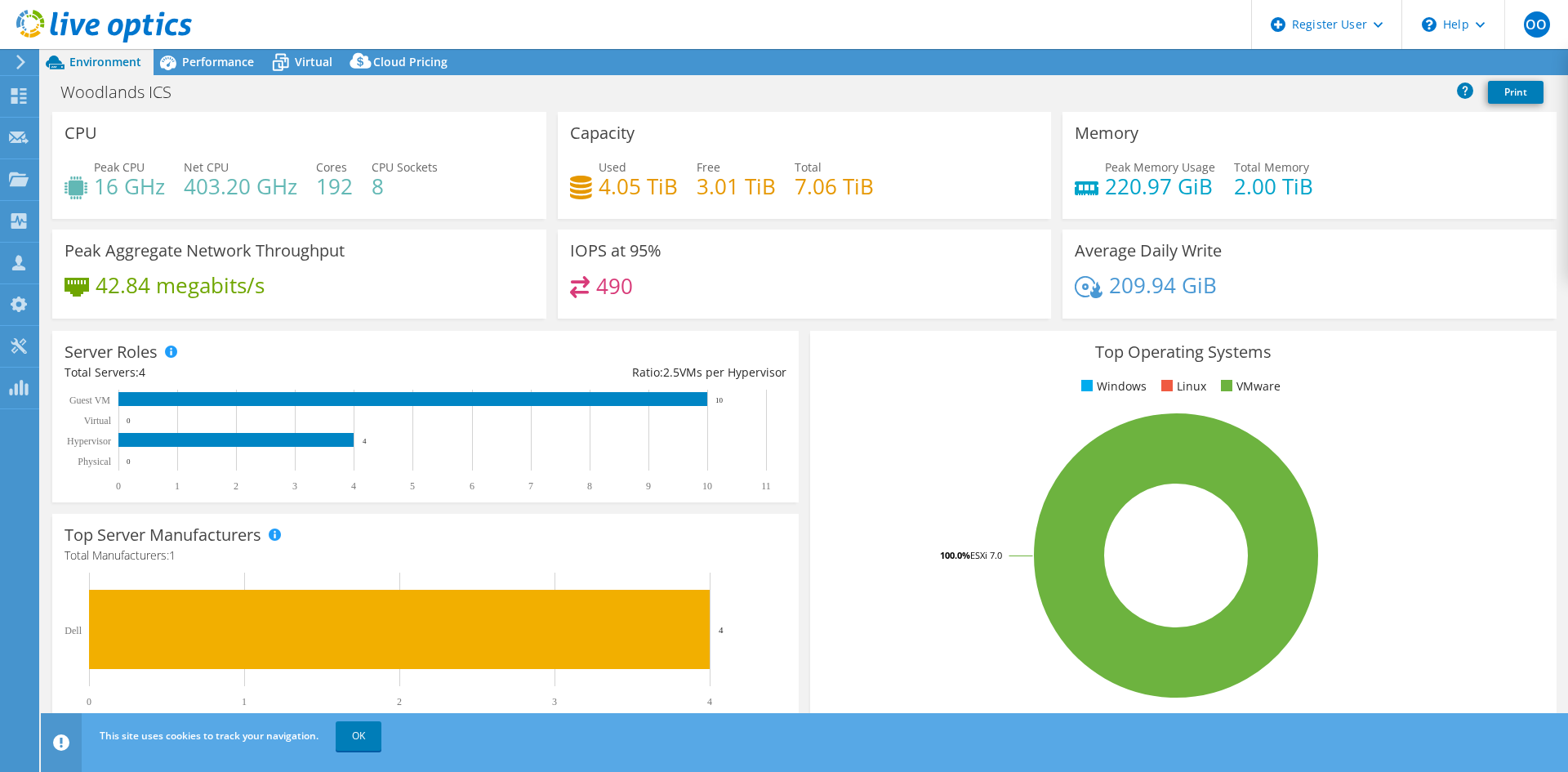
select select "USD"
click at [230, 63] on span "Performance" at bounding box center [218, 61] width 72 height 15
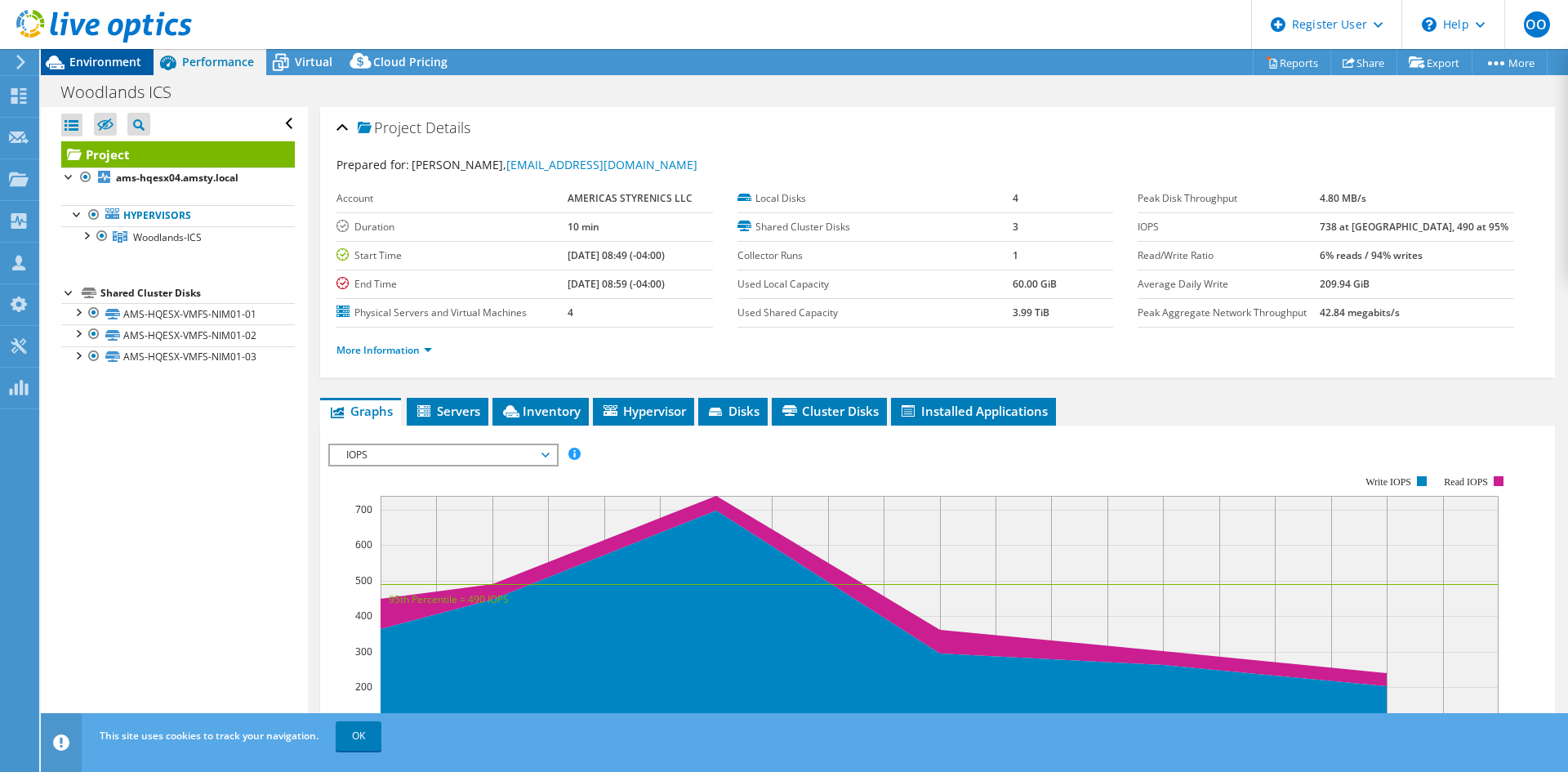
click at [87, 60] on span "Environment" at bounding box center [105, 61] width 72 height 15
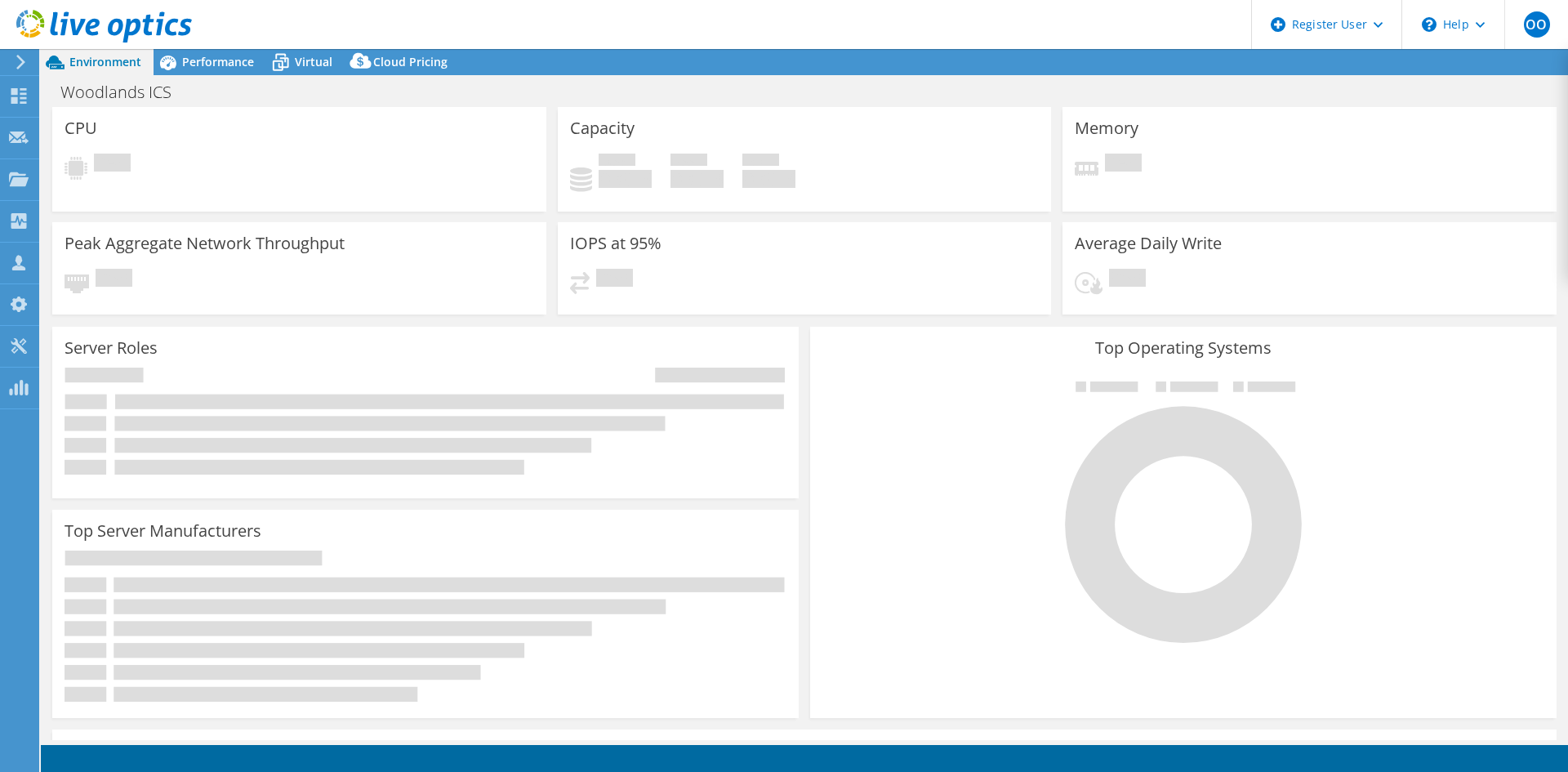
select select "USD"
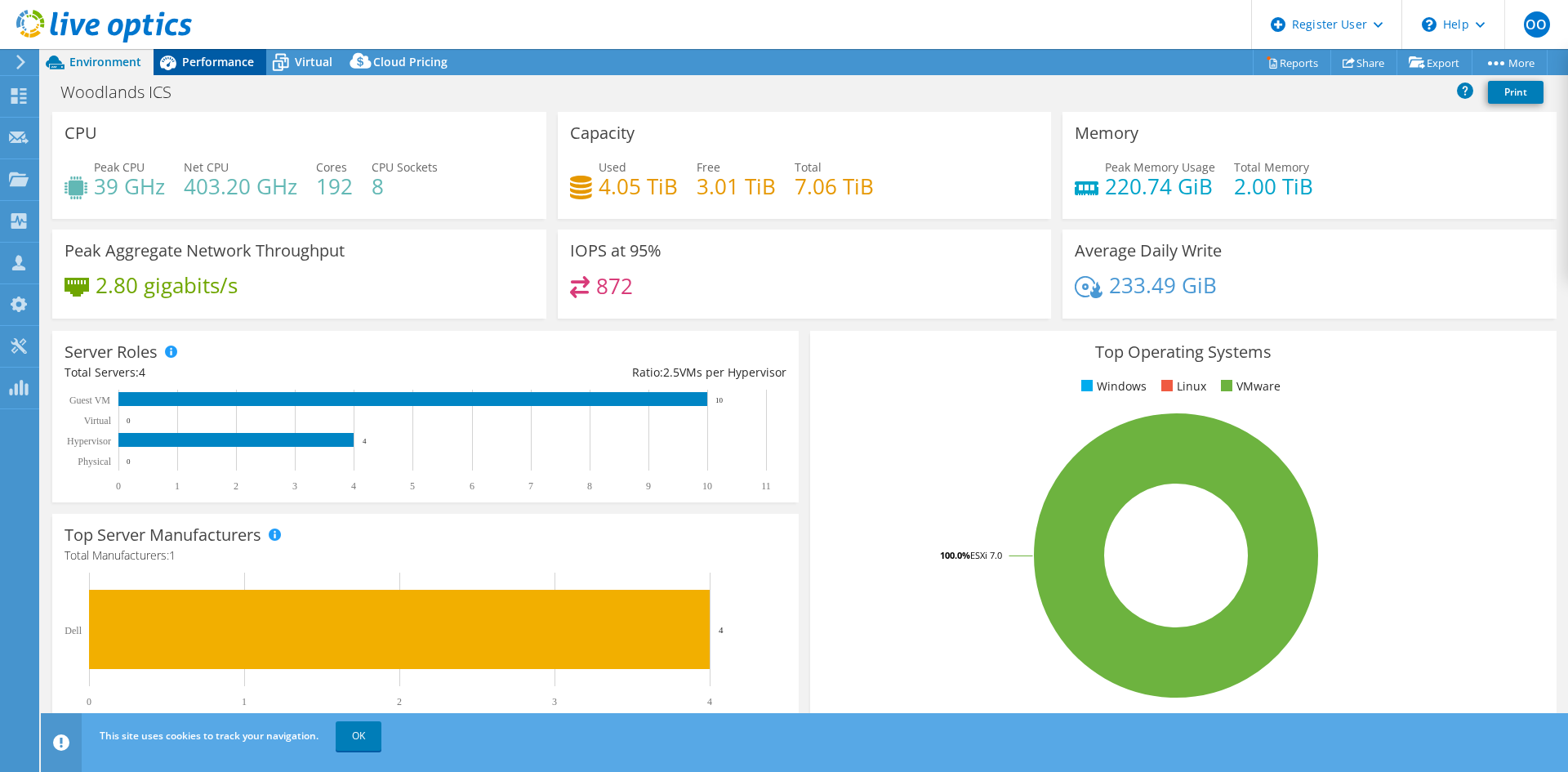
click at [207, 65] on span "Performance" at bounding box center [218, 61] width 72 height 15
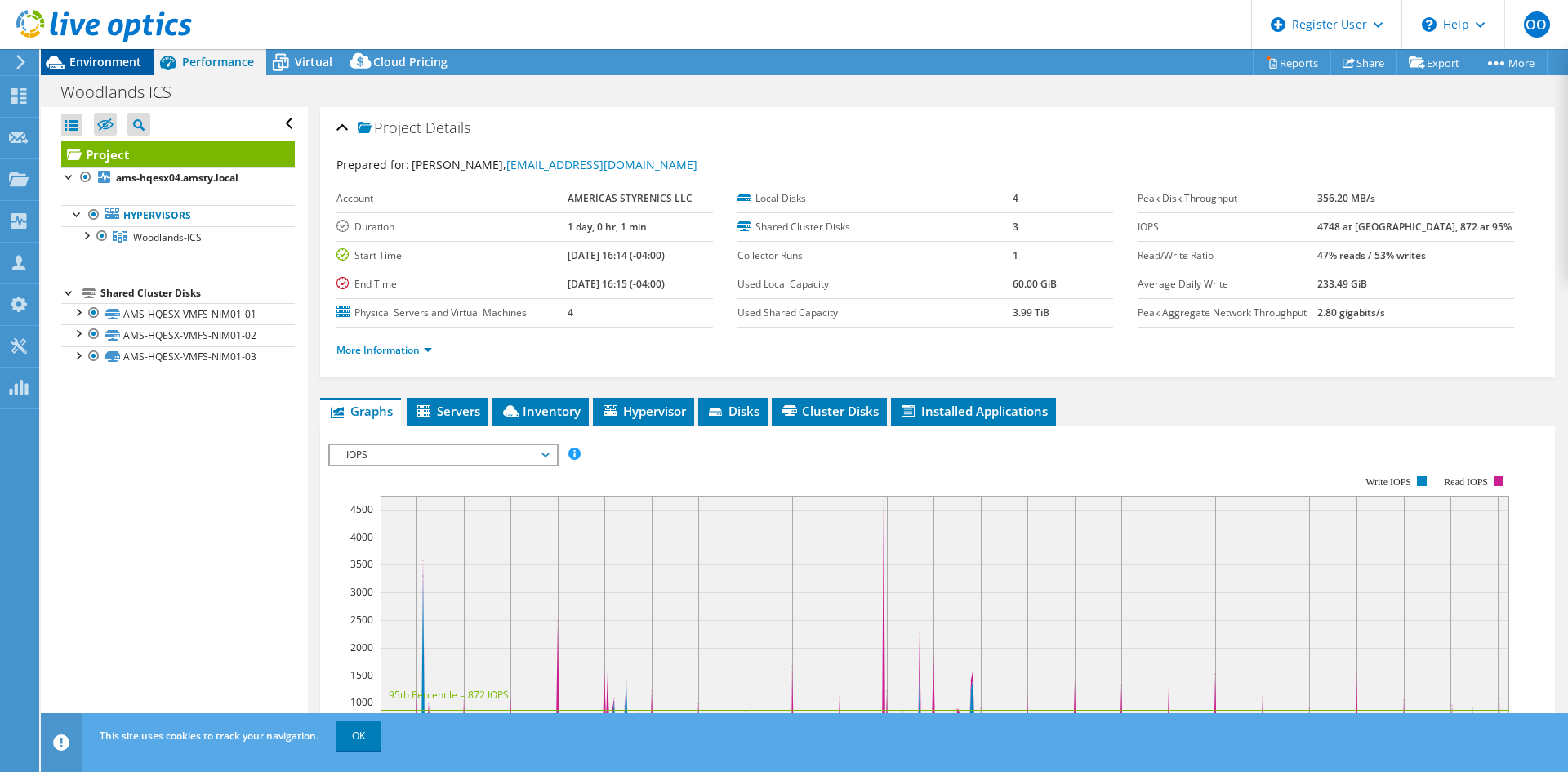
click at [112, 56] on span "Environment" at bounding box center [105, 61] width 72 height 15
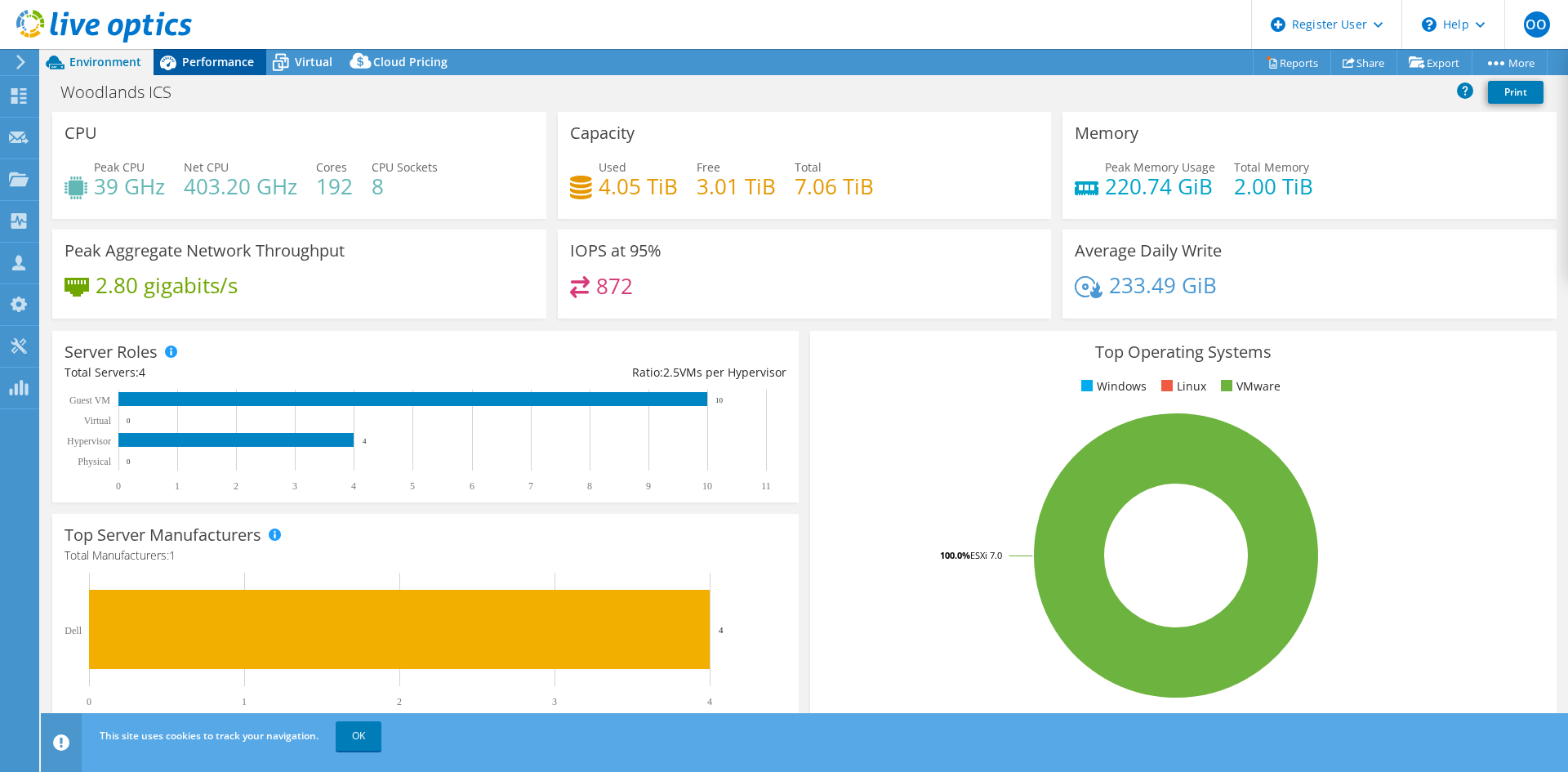
click at [188, 66] on span "Performance" at bounding box center [218, 61] width 72 height 15
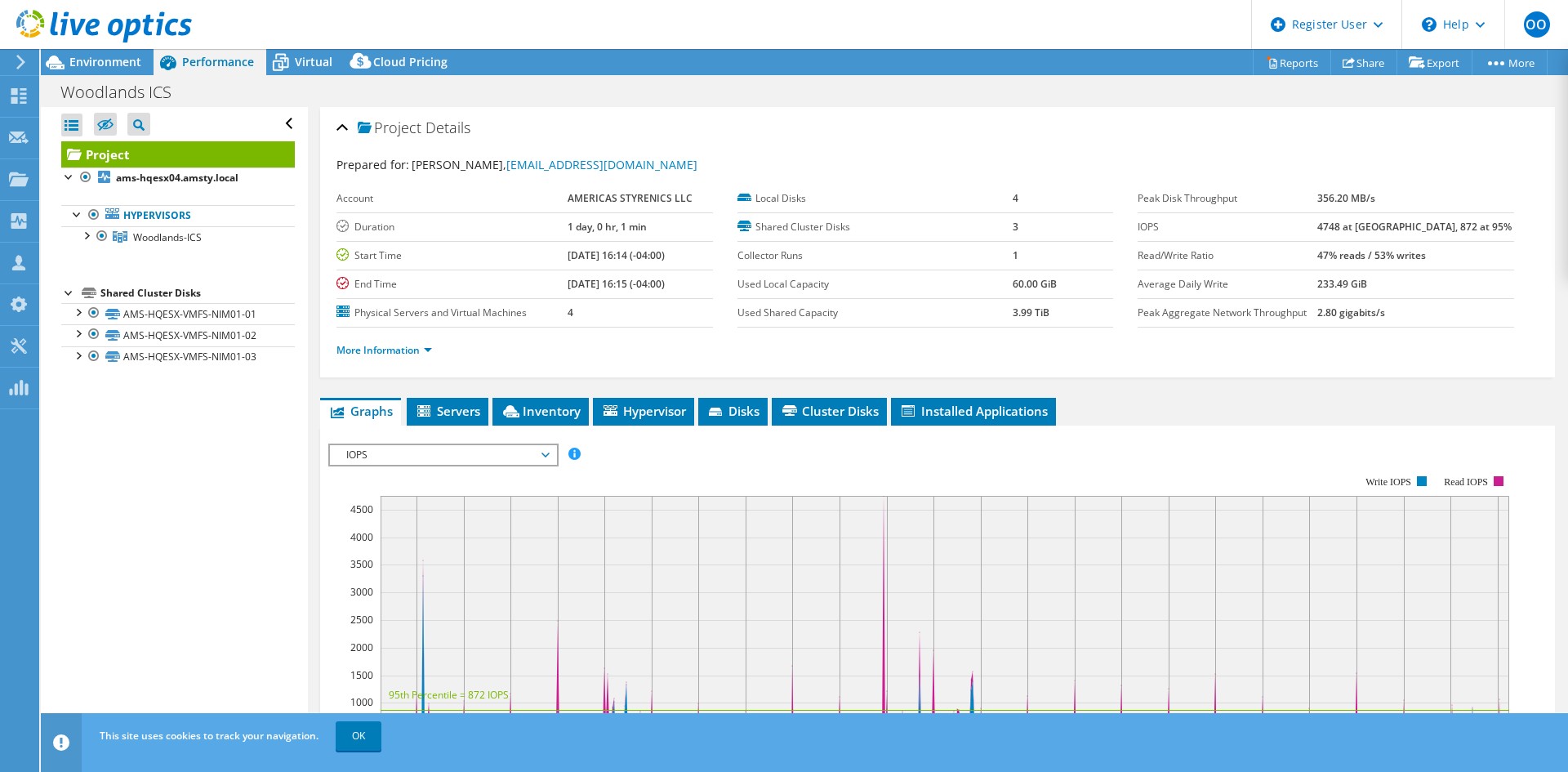
click at [411, 455] on span "IOPS" at bounding box center [443, 454] width 210 height 20
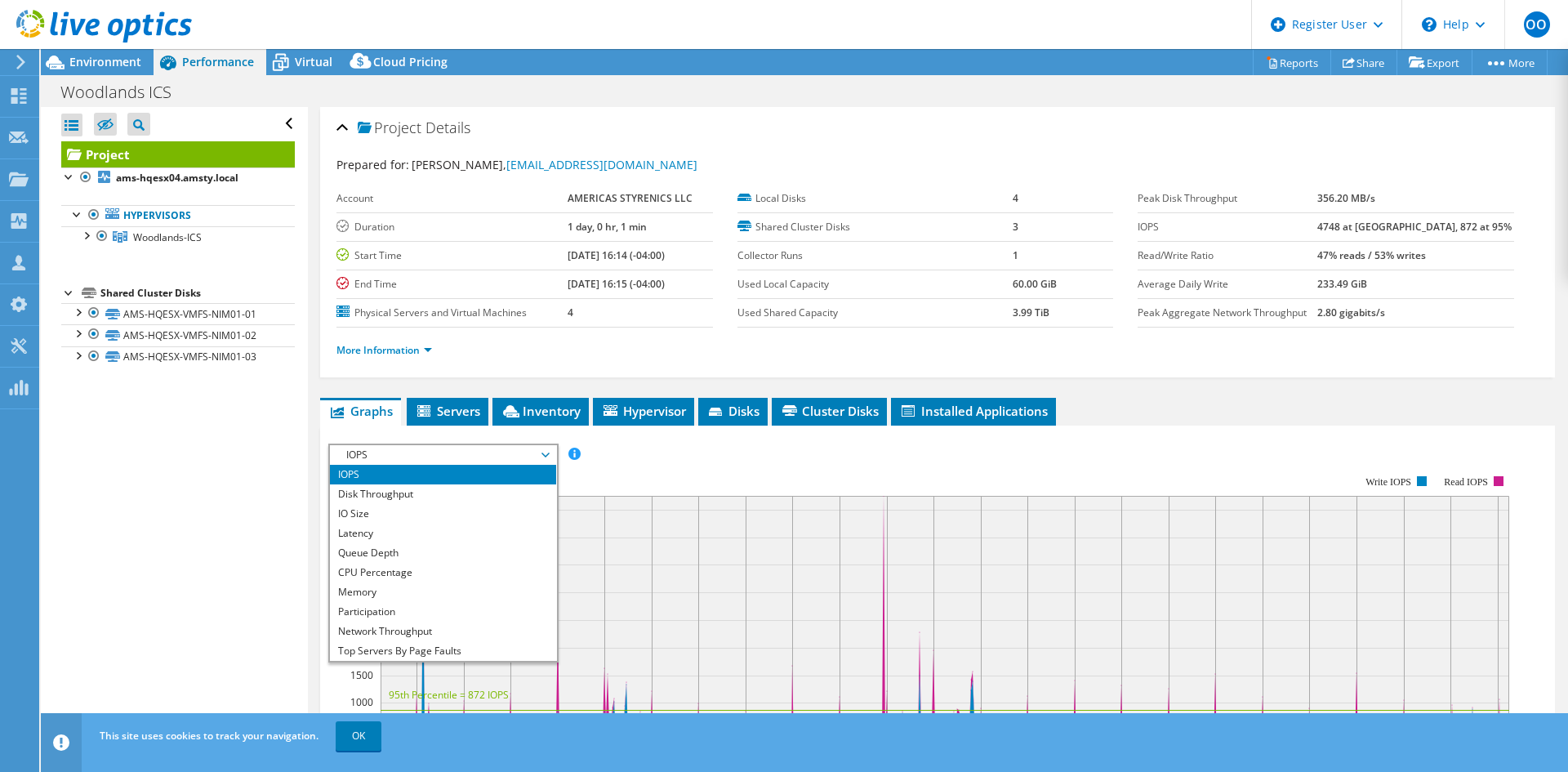
click at [128, 54] on div at bounding box center [95, 27] width 192 height 55
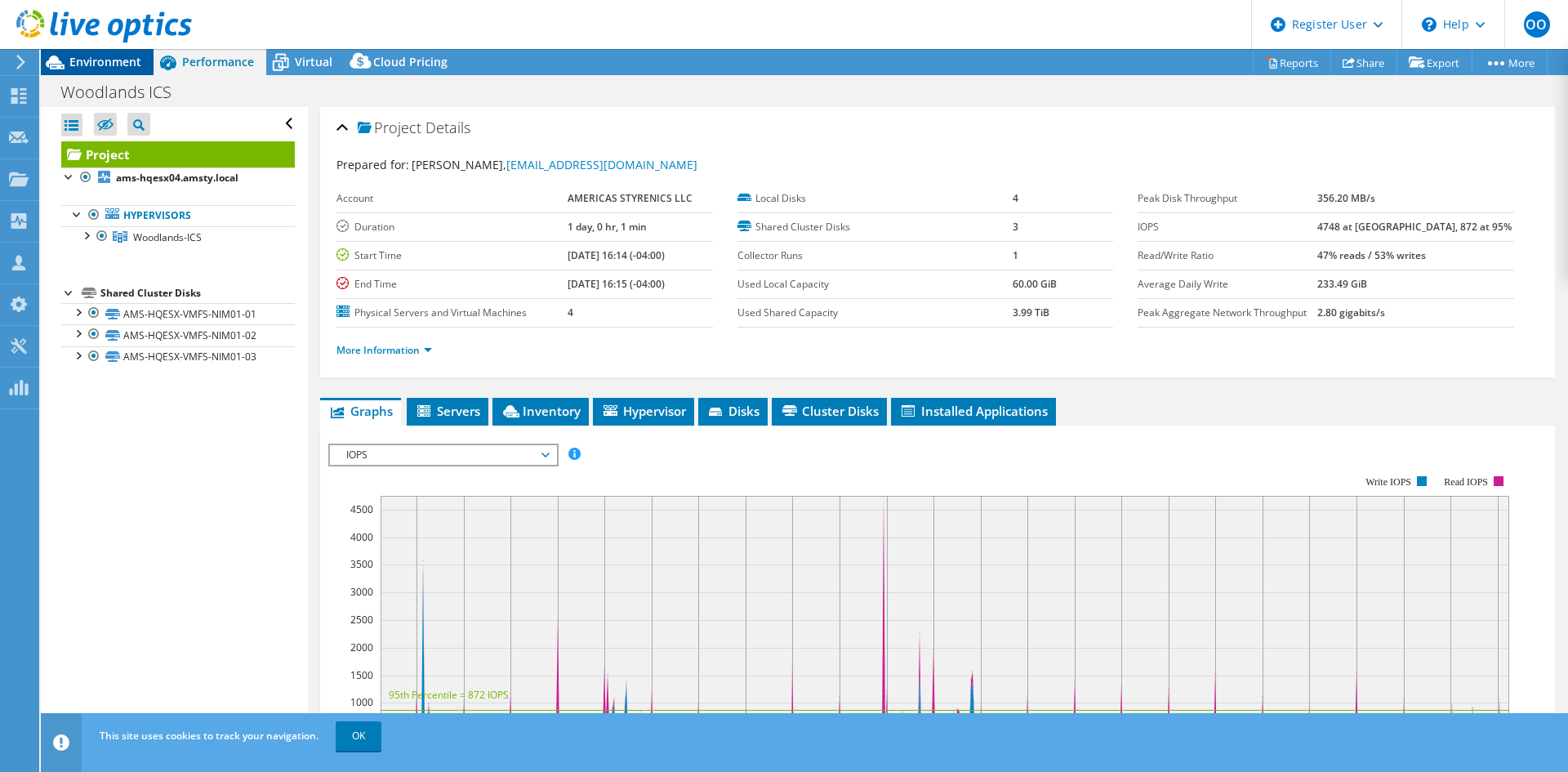
click at [128, 65] on span "Environment" at bounding box center [105, 61] width 72 height 15
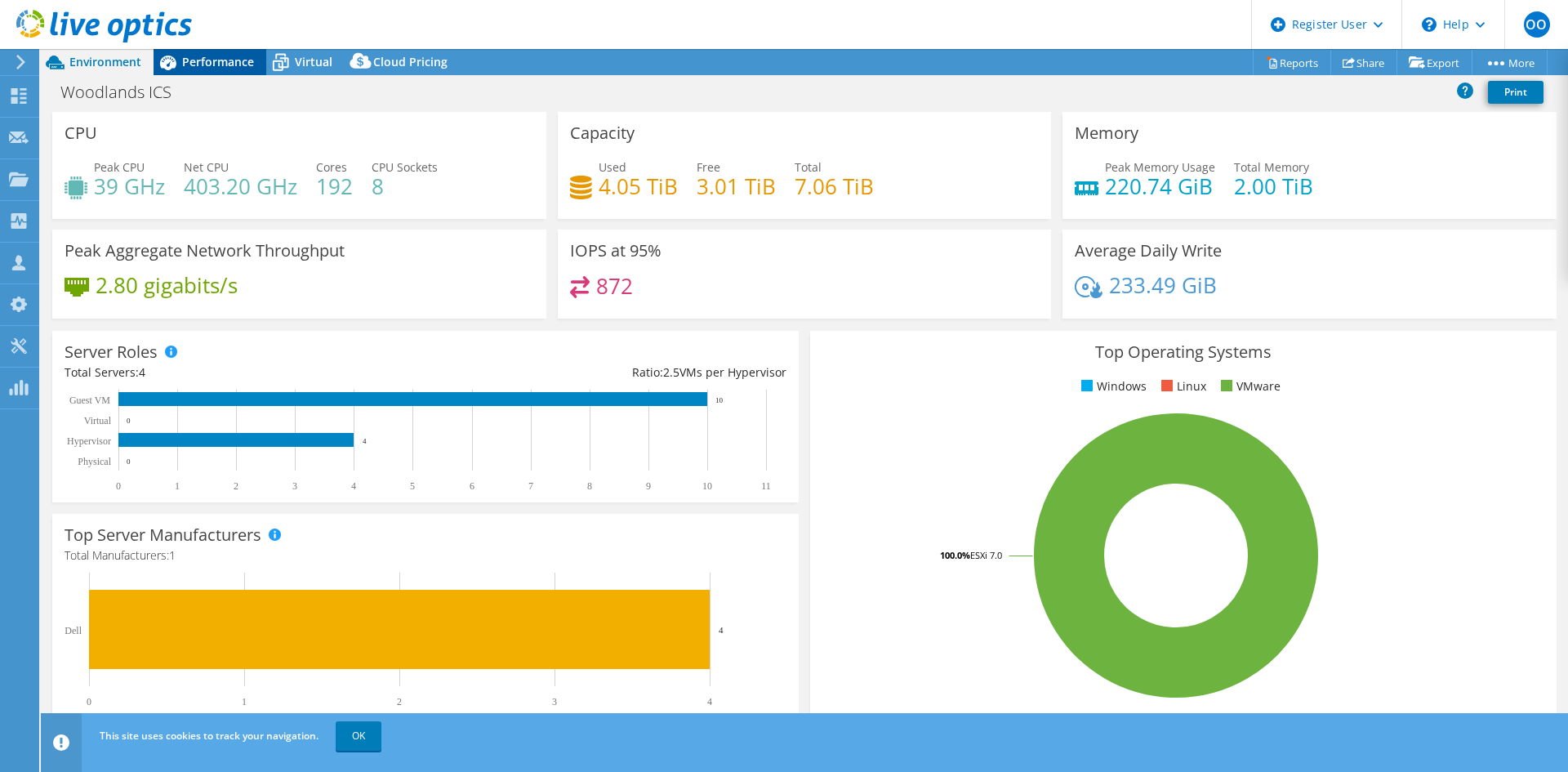
click at [233, 66] on span "Performance" at bounding box center [218, 61] width 72 height 15
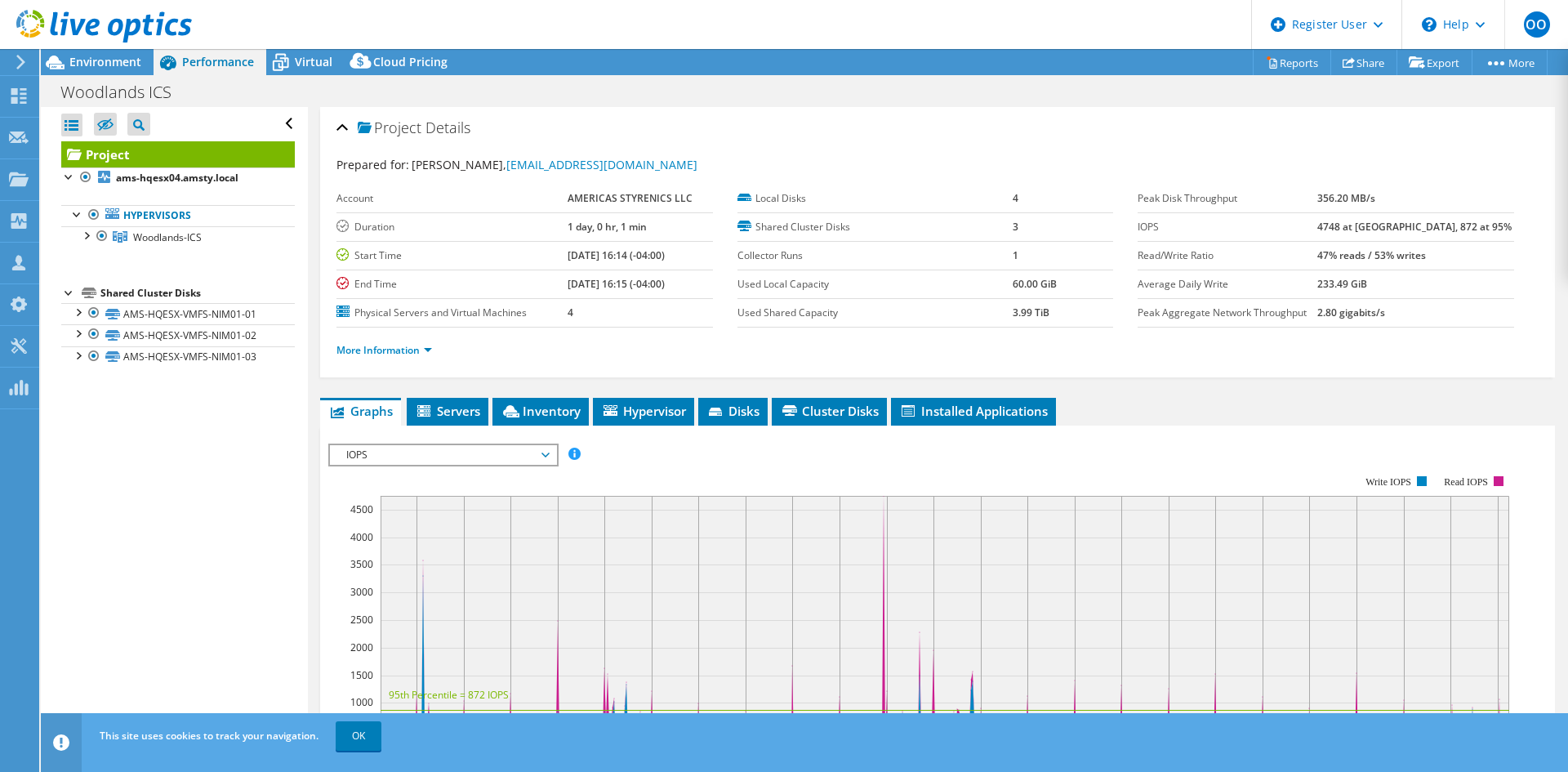
click at [418, 460] on span "IOPS" at bounding box center [443, 454] width 210 height 20
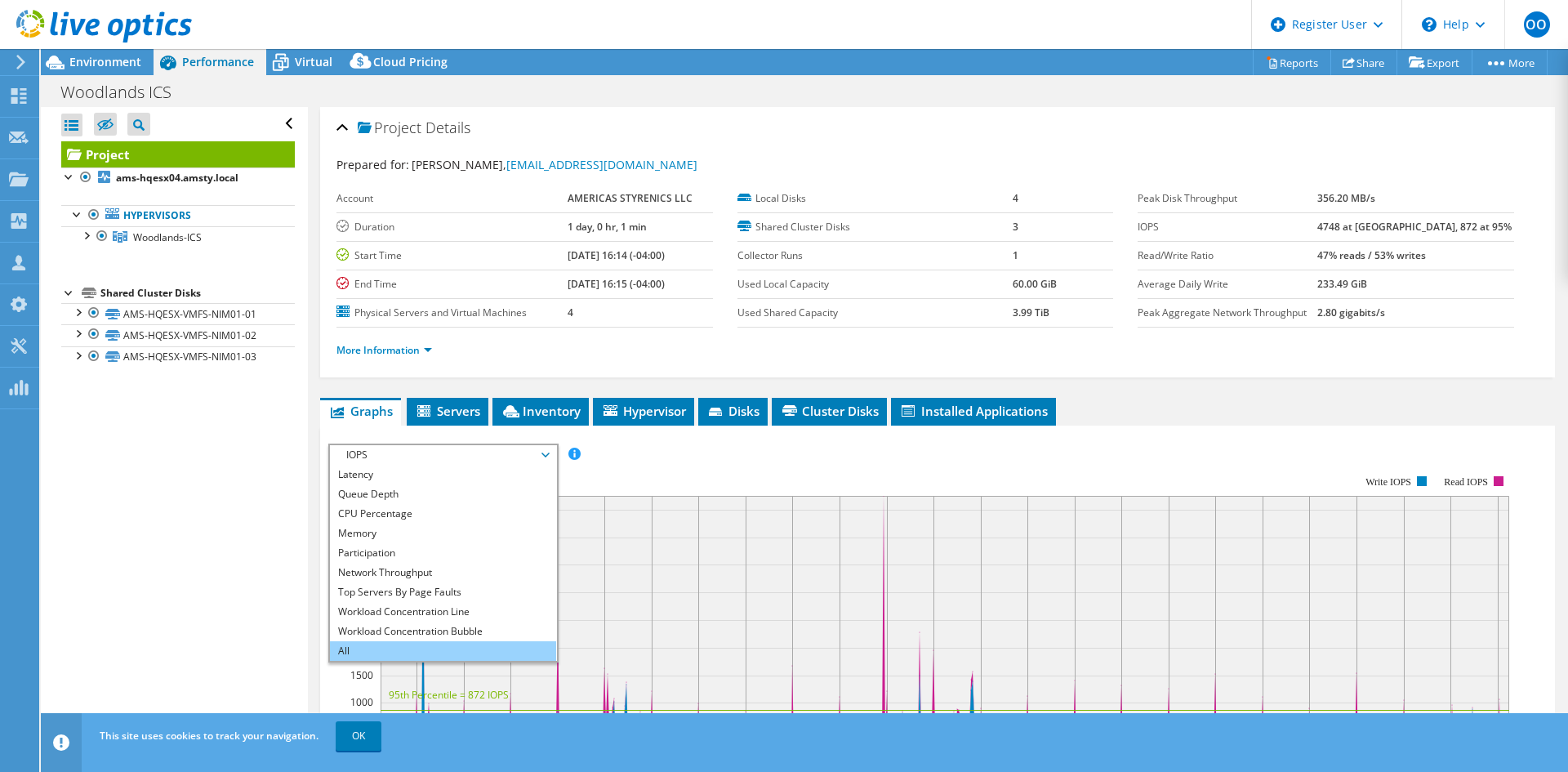
scroll to position [82, 0]
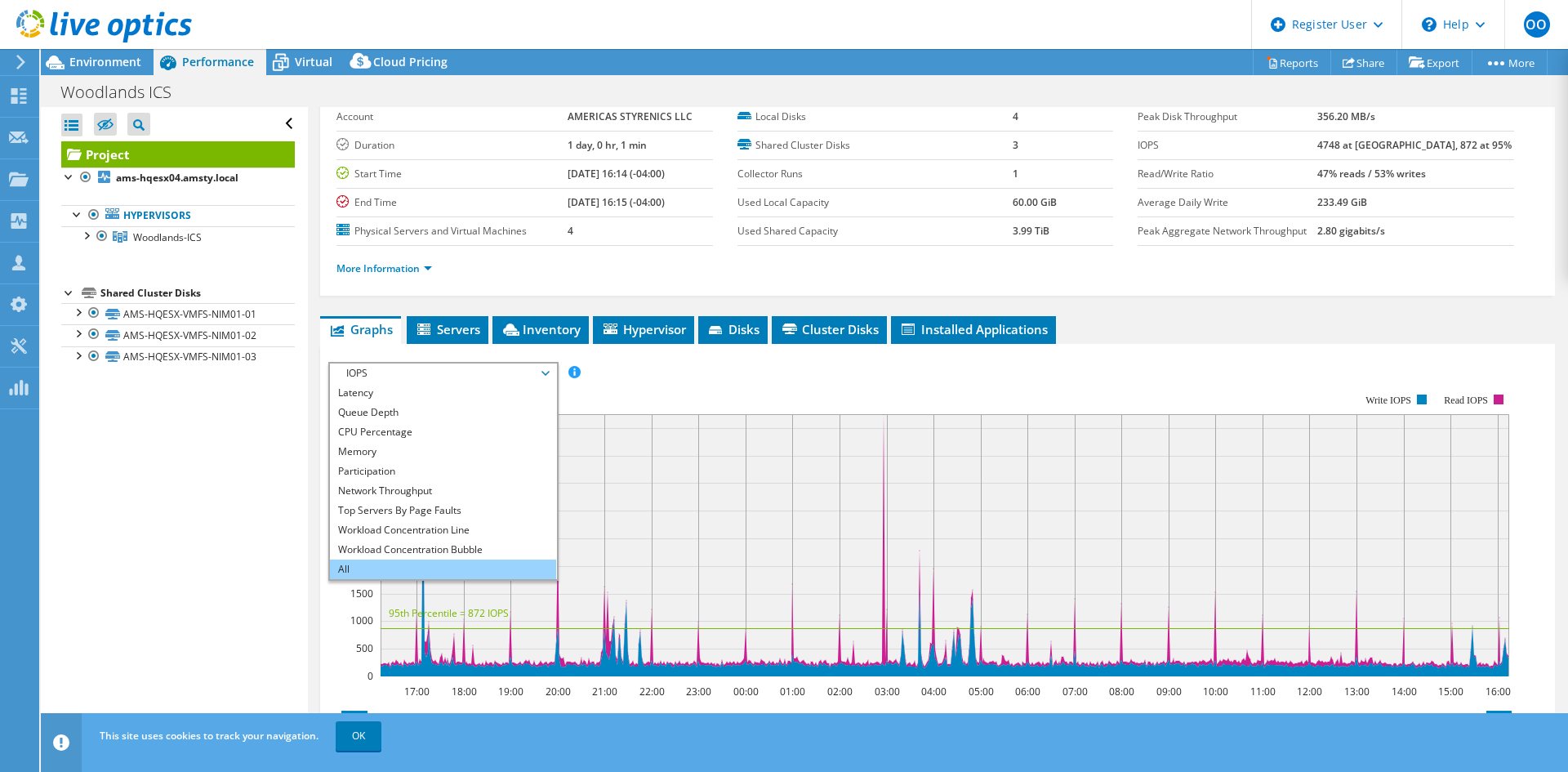
click at [389, 569] on li "All" at bounding box center [442, 568] width 226 height 20
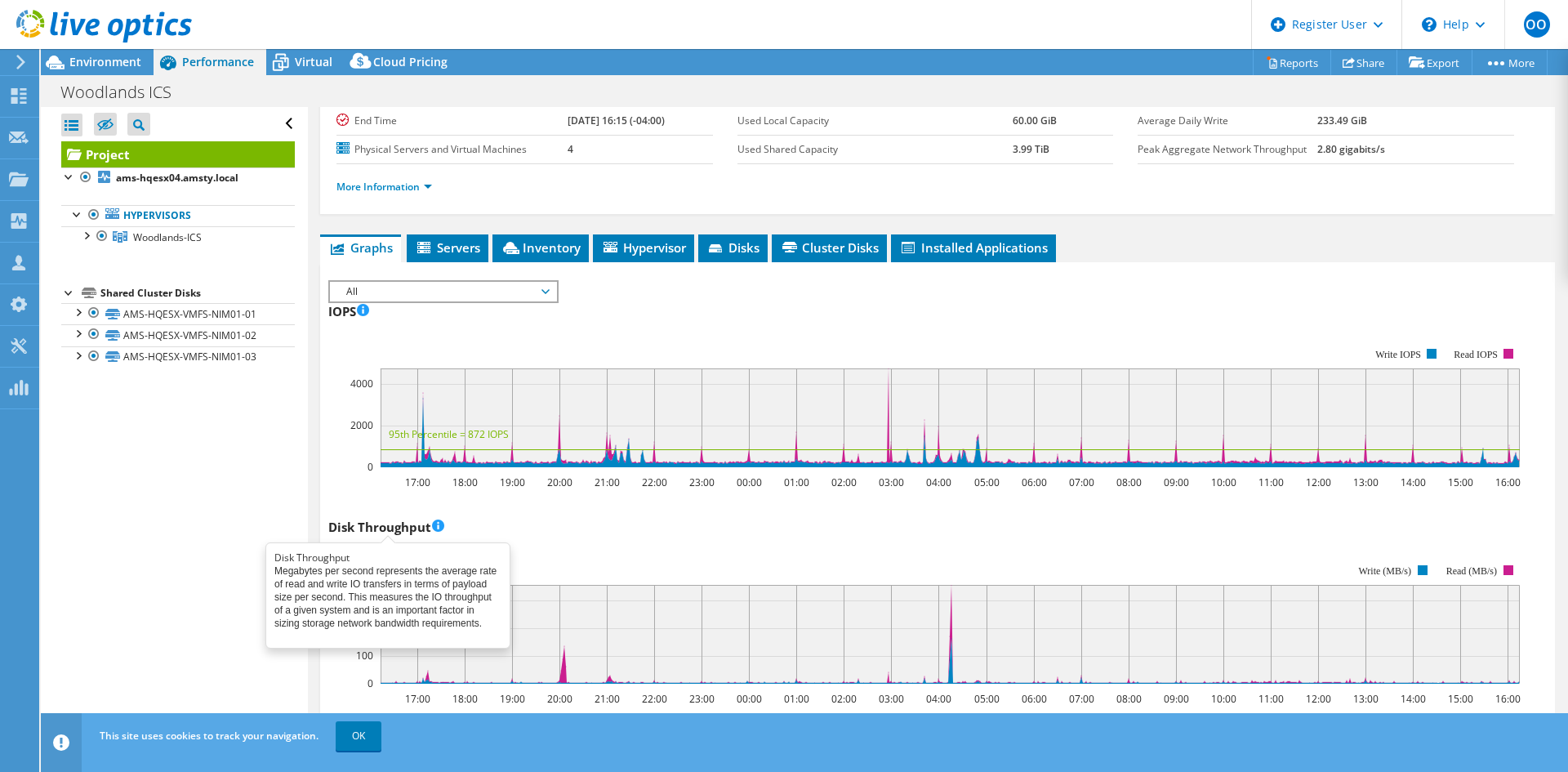
scroll to position [0, 0]
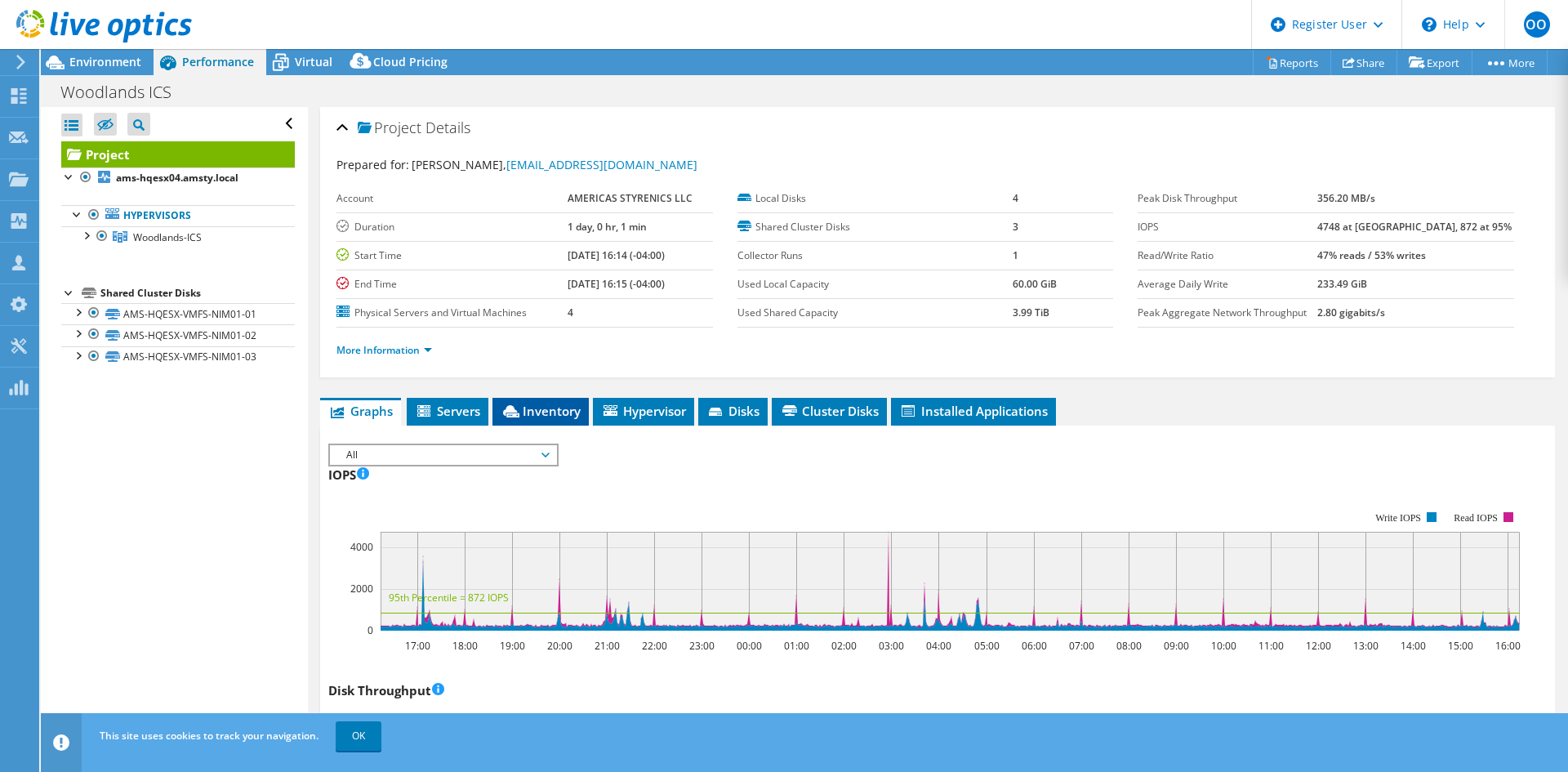
click at [556, 418] on span "Inventory" at bounding box center [540, 410] width 80 height 16
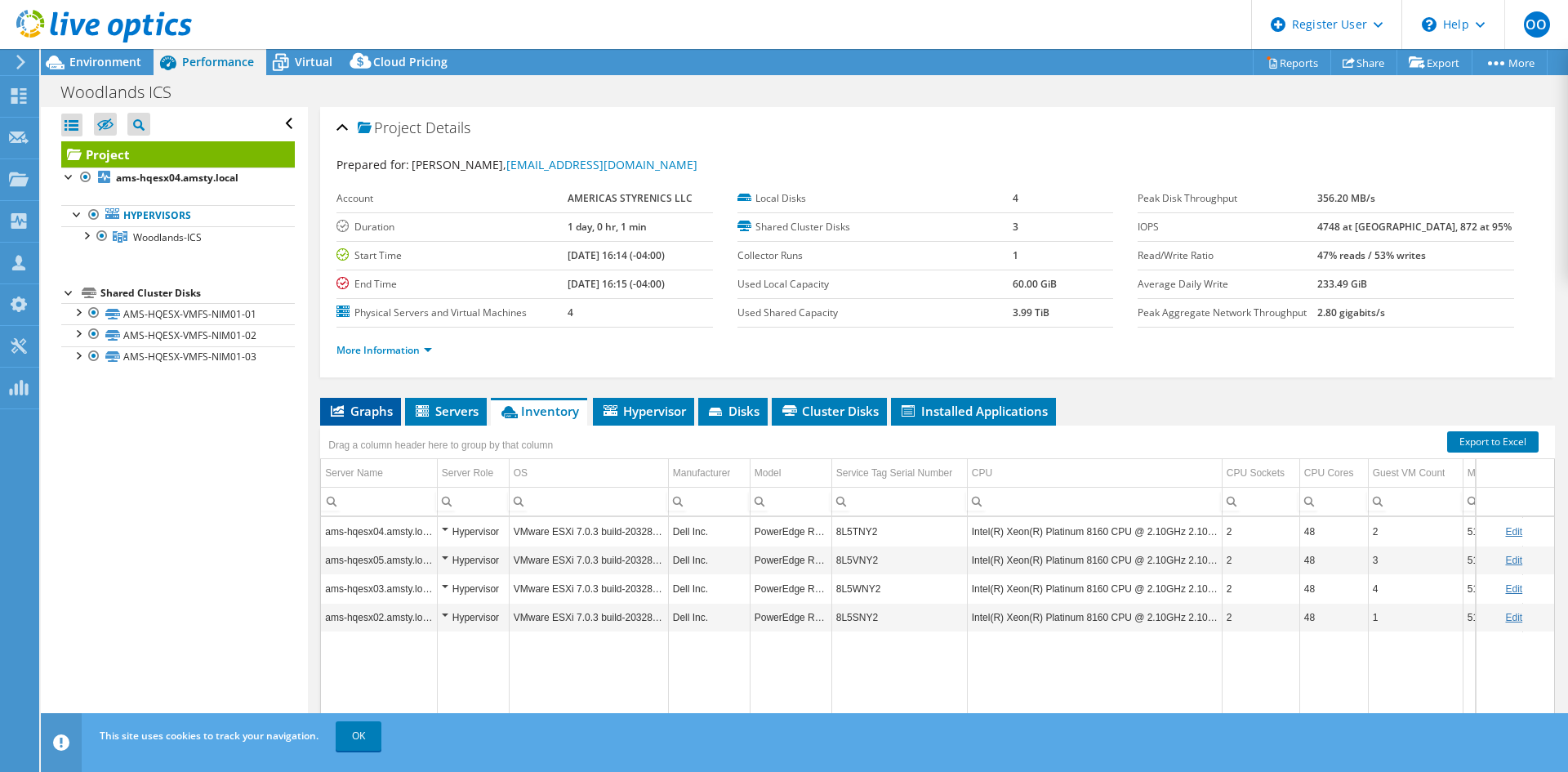
click at [334, 403] on span "Graphs" at bounding box center [360, 410] width 65 height 16
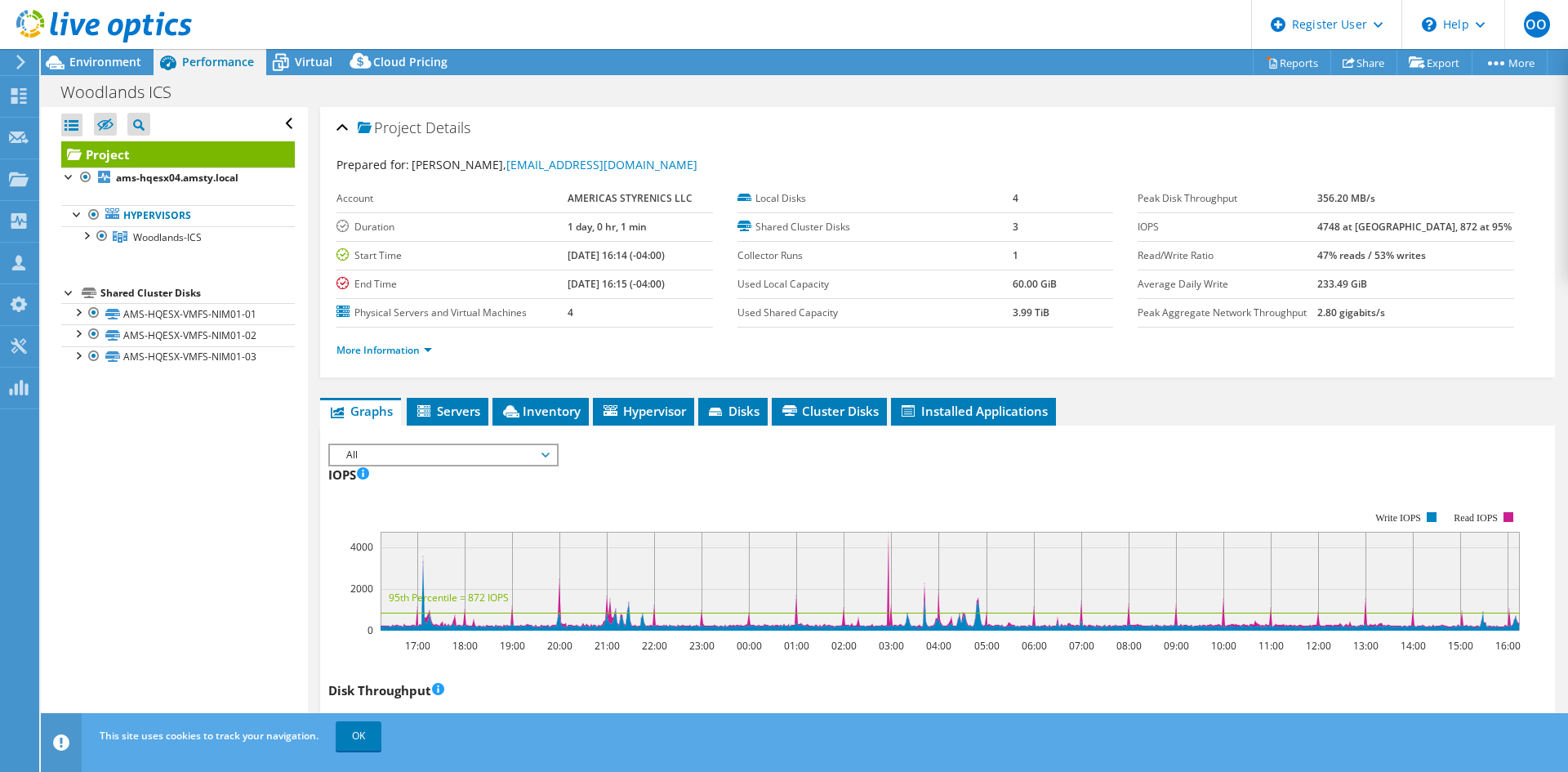
click at [364, 446] on span "All" at bounding box center [443, 454] width 210 height 20
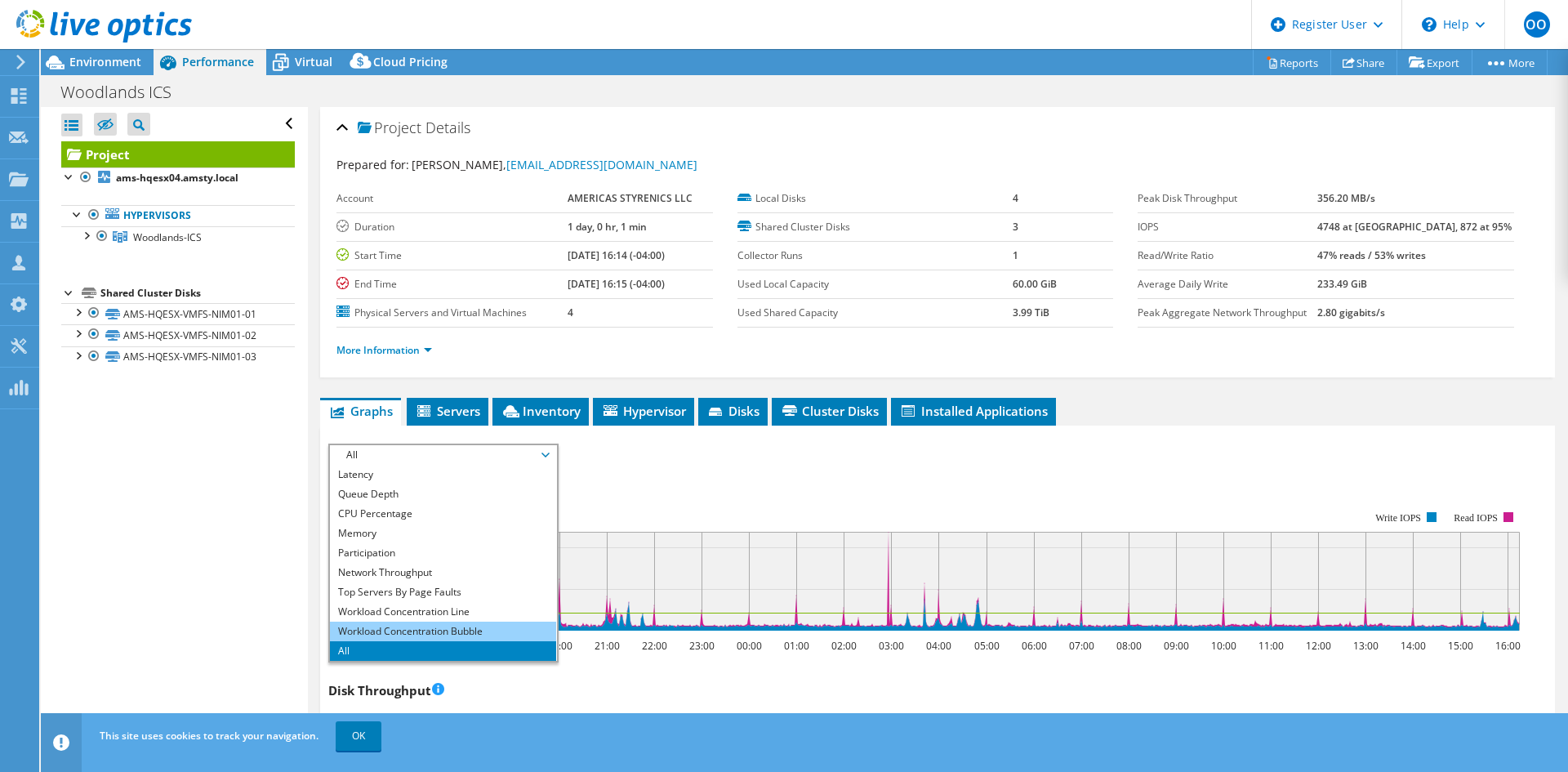
click at [389, 625] on li "Workload Concentration Bubble" at bounding box center [442, 631] width 226 height 20
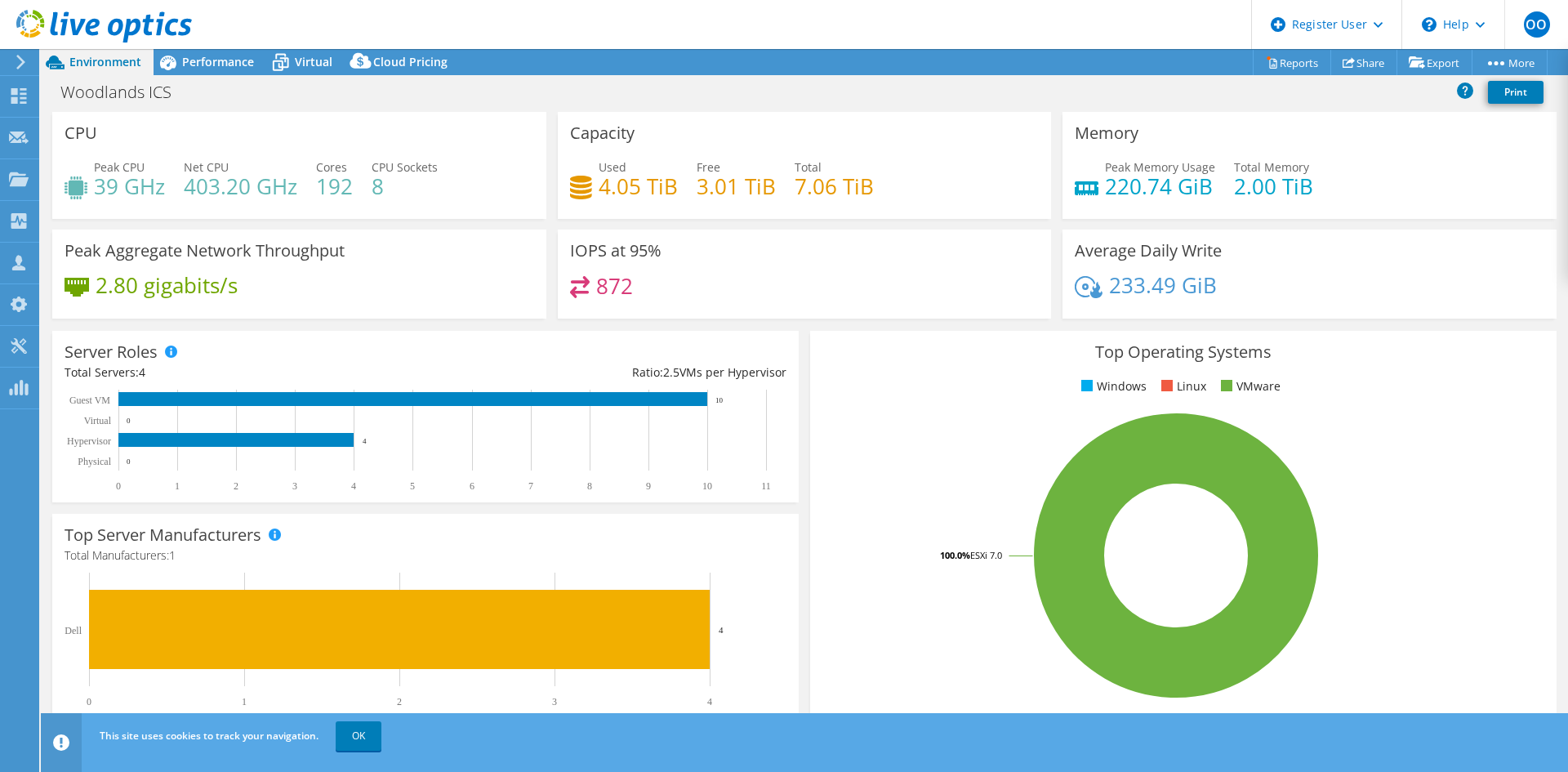
select select "USD"
